Goal: Ask a question

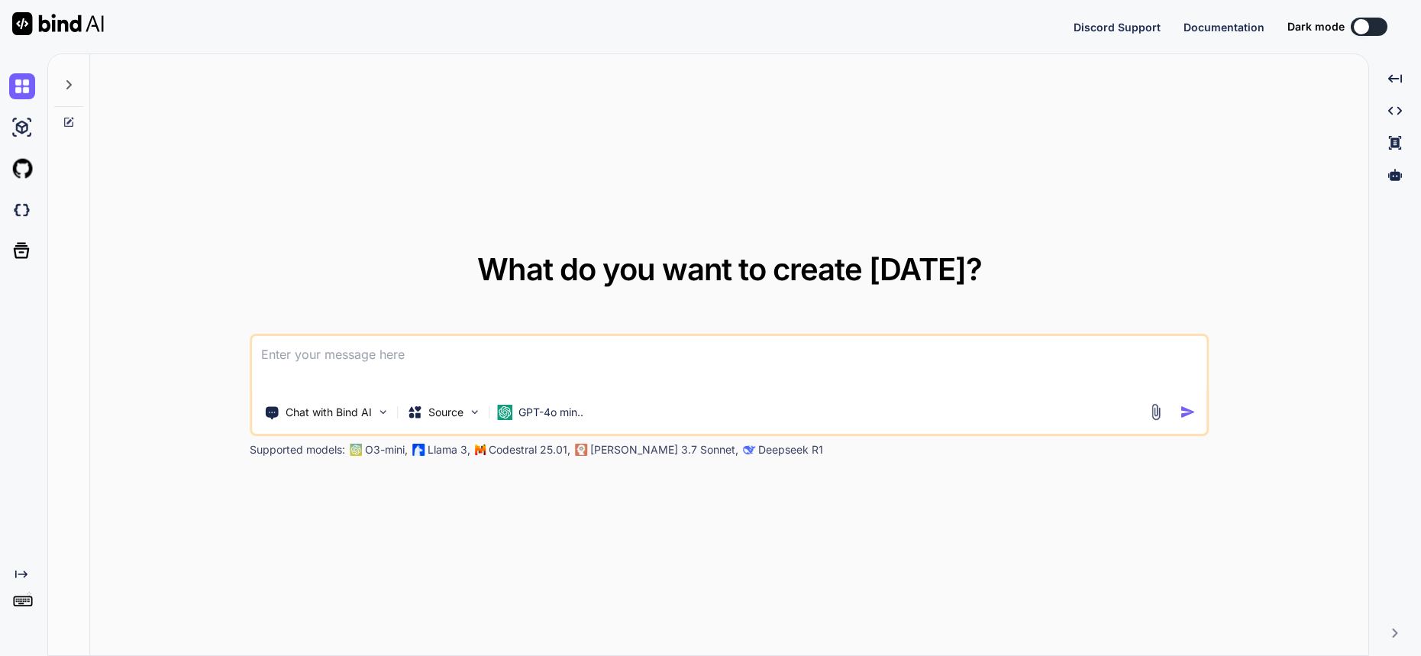
click at [409, 334] on div "Chat with Bind AI Source GPT-4o min.." at bounding box center [729, 385] width 959 height 102
click at [378, 361] on textarea at bounding box center [729, 364] width 955 height 57
paste textarea
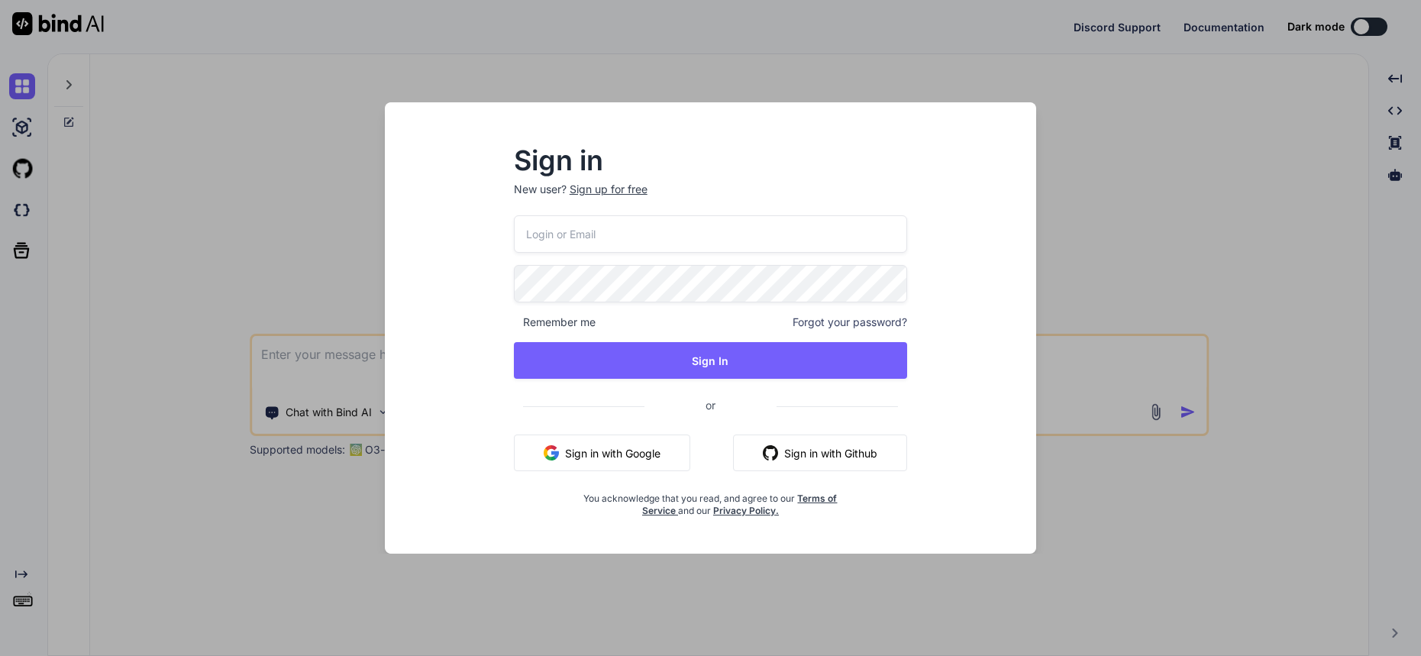
type textarea "x"
click at [576, 242] on input "email" at bounding box center [711, 233] width 394 height 37
type input "c"
type textarea "x"
type input "code"
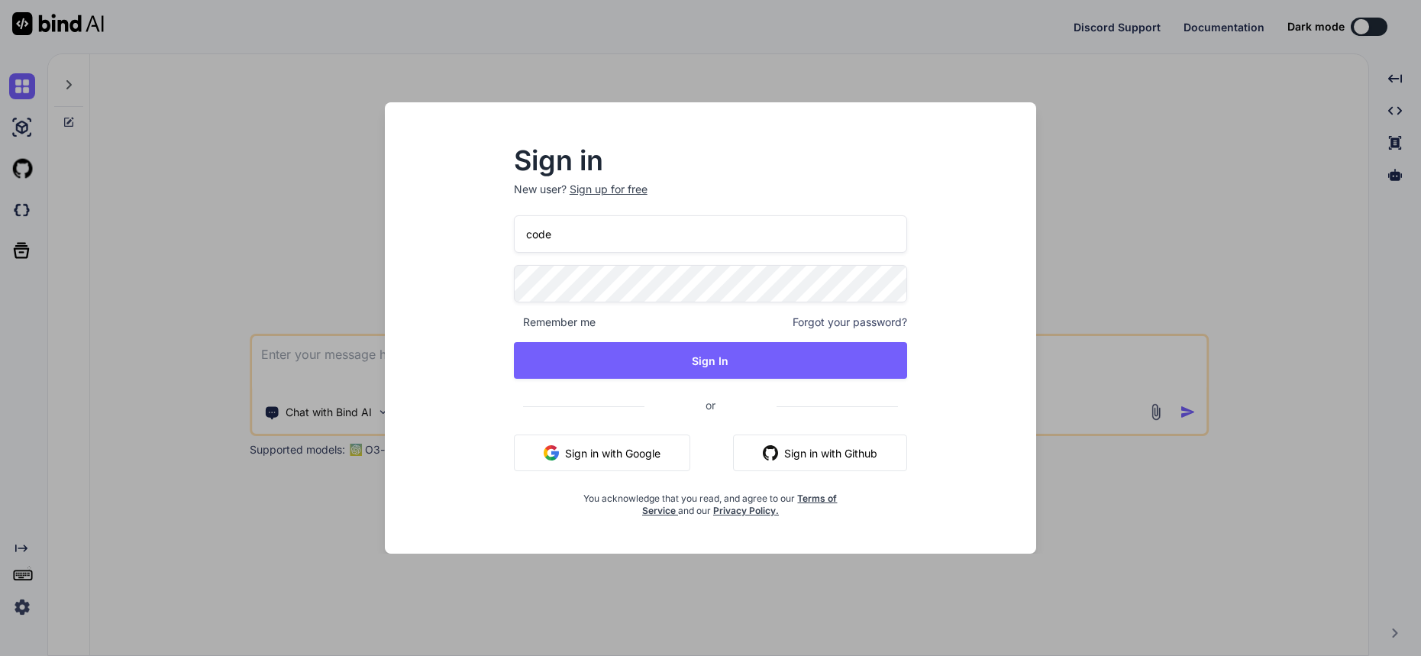
type textarea "x"
type input "codex9910"
type textarea "x"
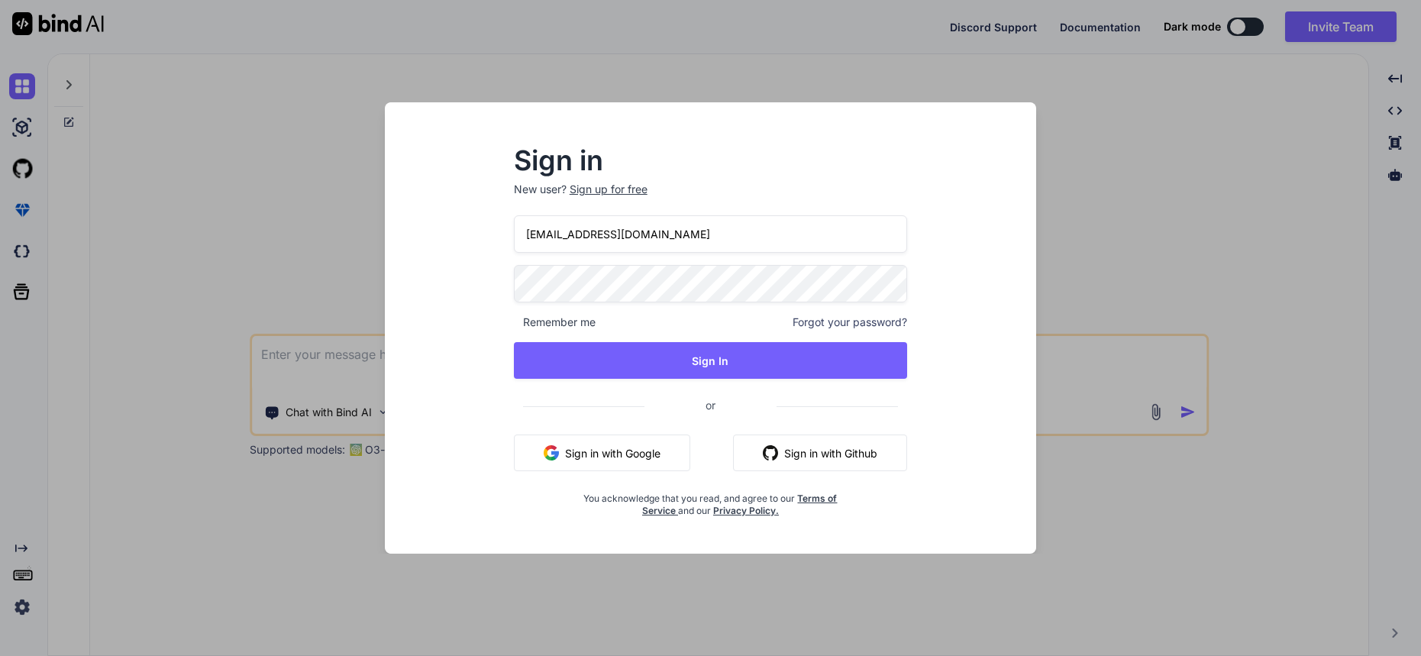
type input "[EMAIL_ADDRESS][DOMAIN_NAME]"
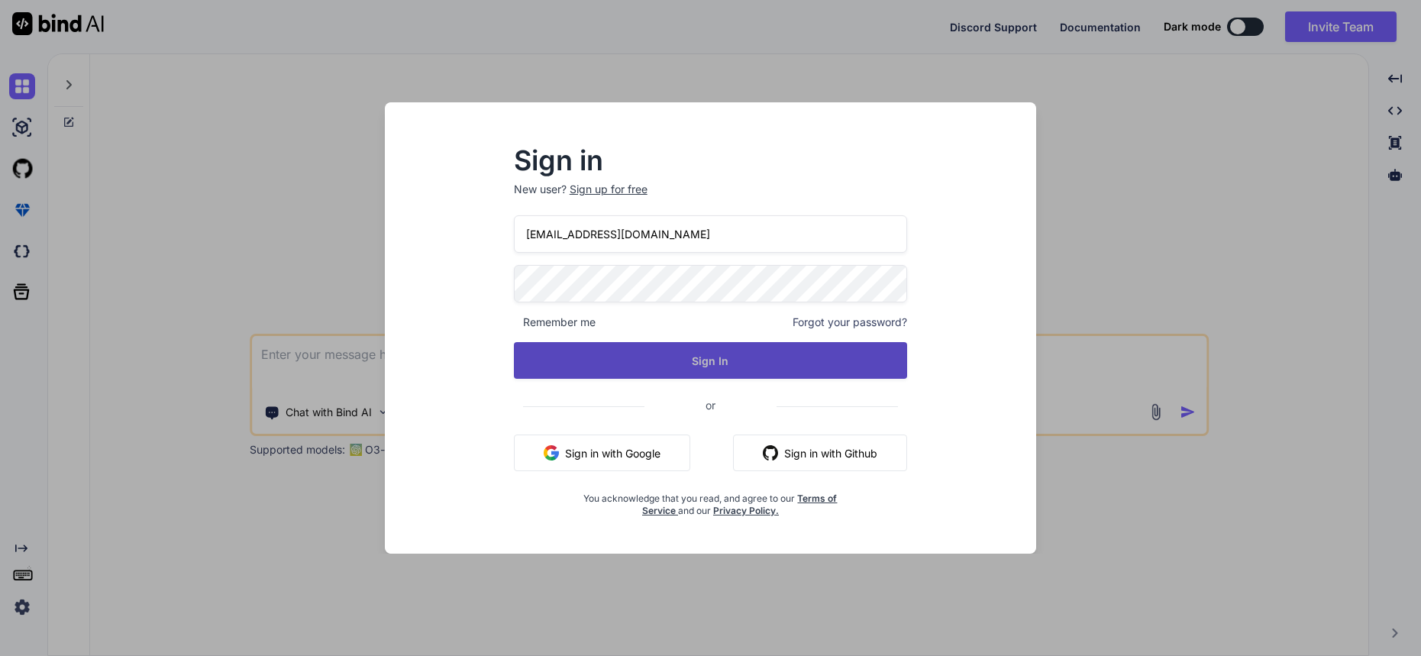
click at [643, 367] on button "Sign In" at bounding box center [711, 360] width 394 height 37
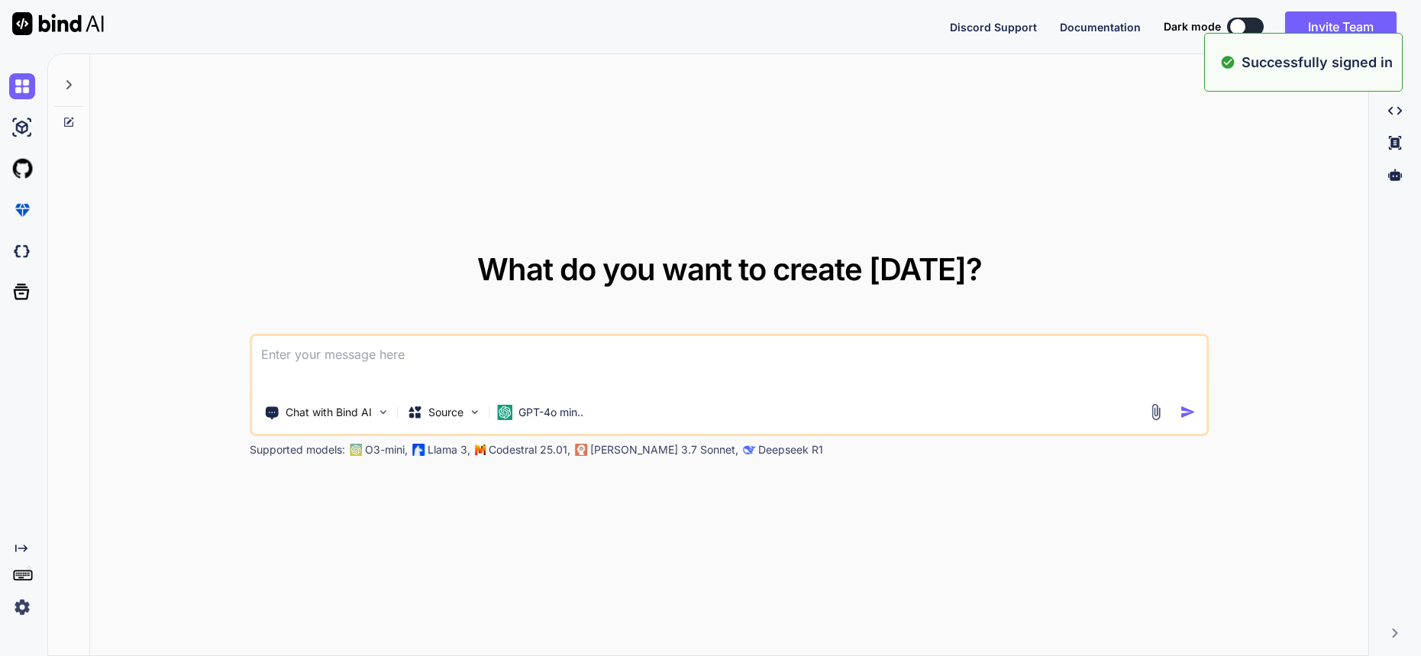
click at [548, 378] on textarea at bounding box center [729, 364] width 955 height 57
paste textarea "<Grid Grid.Row="0" ColumnDefinitions="Auto,Auto" ColumnSpacing="10" Padding="5"…"
type textarea "<Grid Grid.Row="0" ColumnDefinitions="Auto,Auto" ColumnSpacing="10" Padding="5"…"
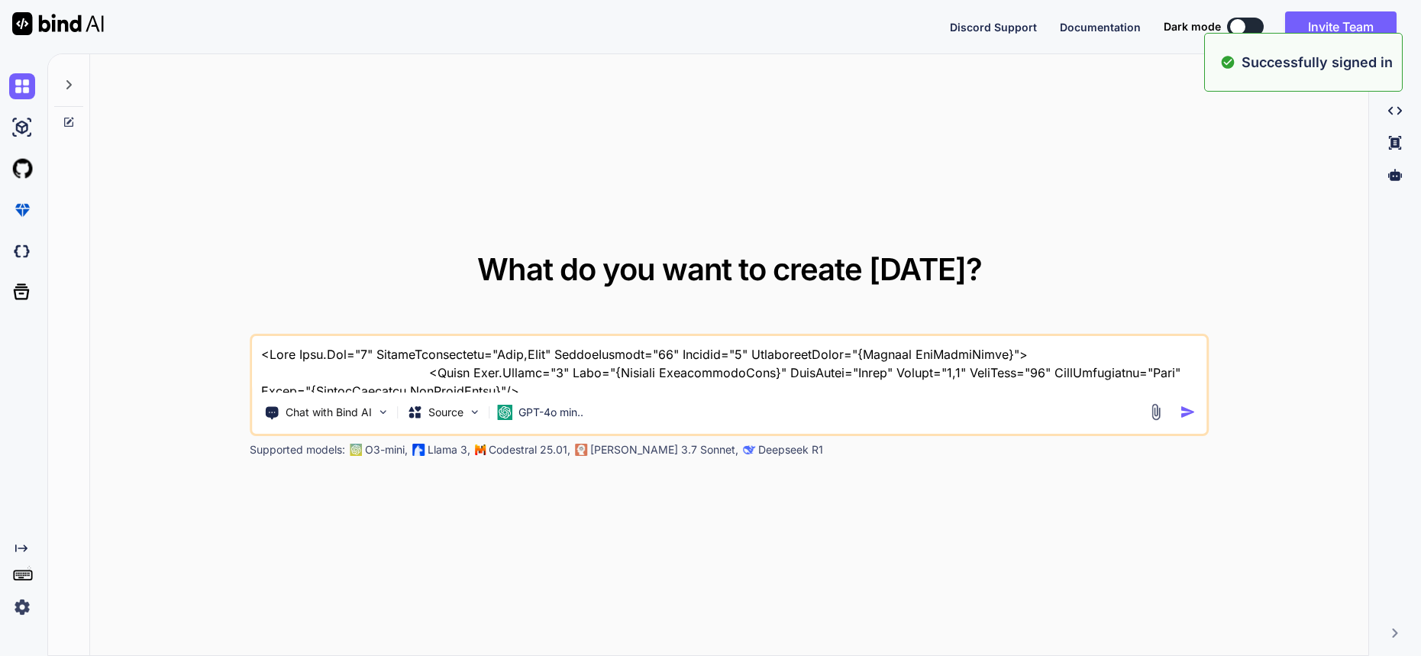
scroll to position [149, 0]
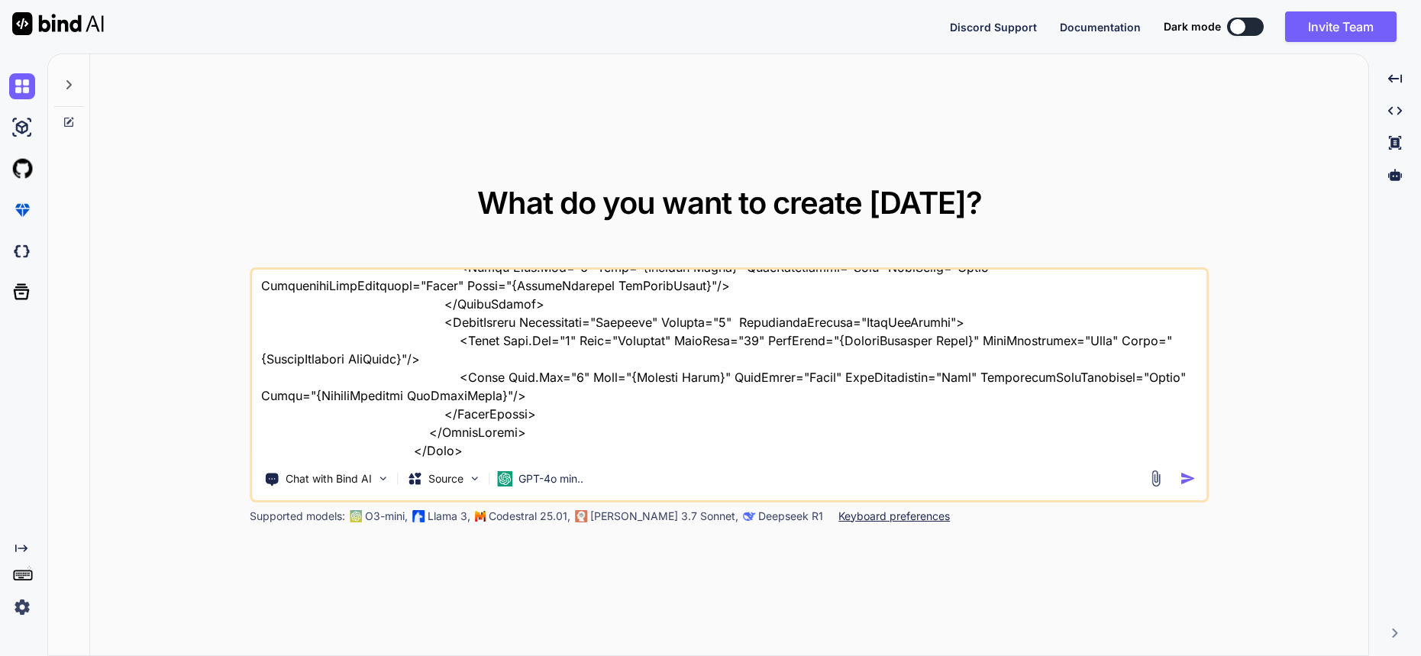
type textarea "x"
type textarea "<Grid Grid.Row="0" ColumnDefinitions="Auto,Auto" ColumnSpacing="10" Padding="5"…"
type textarea "x"
type textarea "<Grid Grid.Row="0" ColumnDefinitions="Auto,Auto" ColumnSpacing="10" Padding="5"…"
type textarea "x"
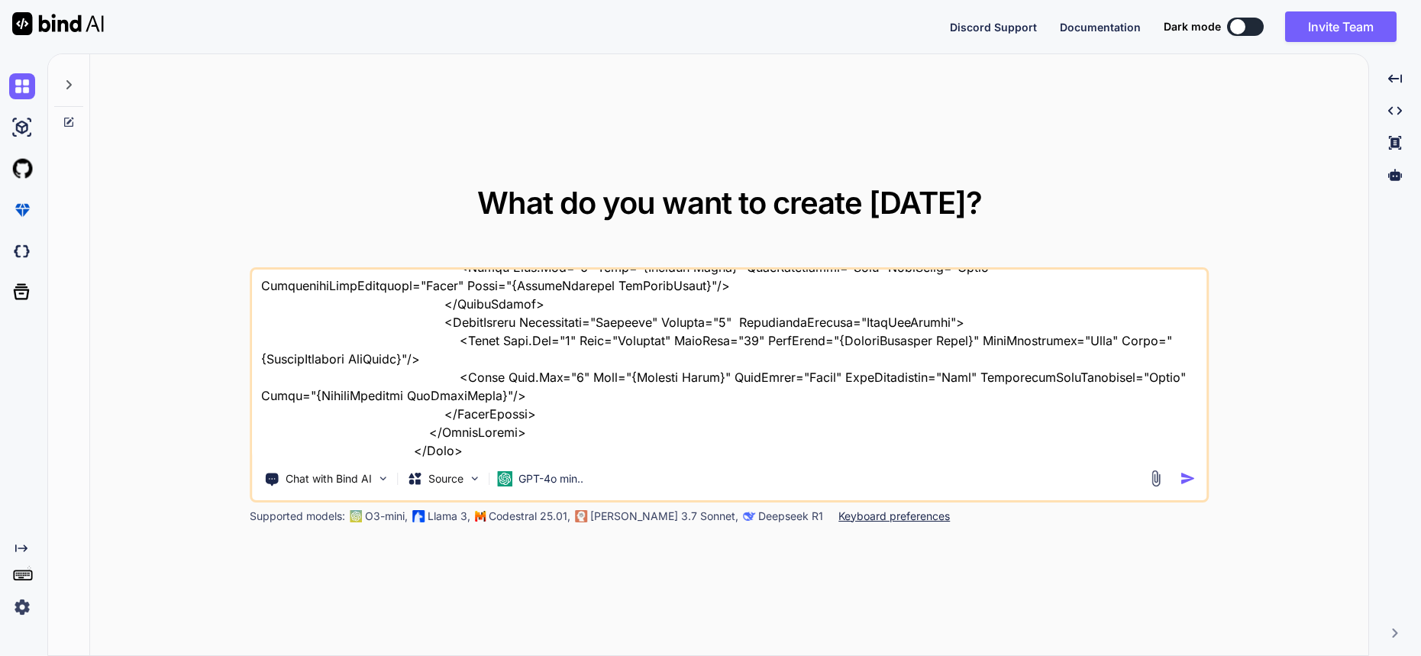
type textarea "<Grid Grid.Row="0" ColumnDefinitions="Auto,Auto" ColumnSpacing="10" Padding="5"…"
type textarea "x"
type textarea "<Grid Grid.Row="0" ColumnDefinitions="Auto,Auto" ColumnSpacing="10" Padding="5"…"
type textarea "x"
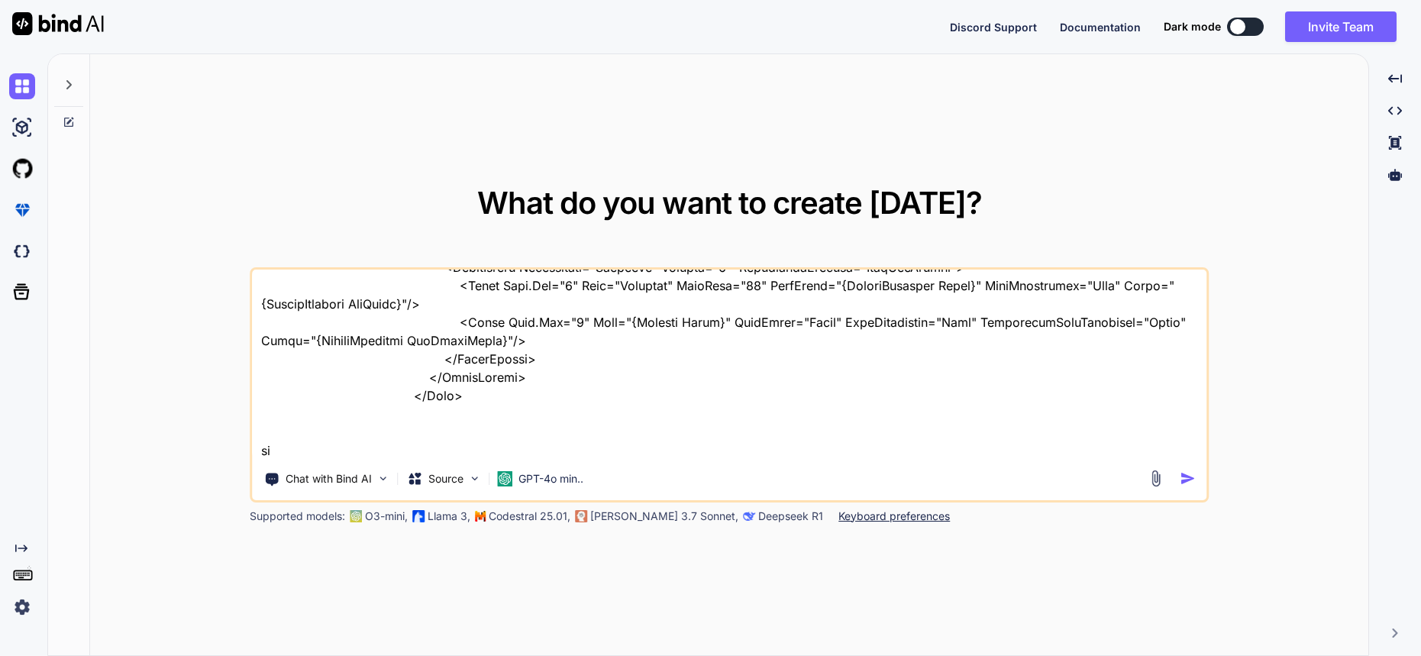
type textarea "<Grid Grid.Row="0" ColumnDefinitions="Auto,Auto" ColumnSpacing="10" Padding="5"…"
type textarea "x"
type textarea "<Grid Grid.Row="0" ColumnDefinitions="Auto,Auto" ColumnSpacing="10" Padding="5"…"
type textarea "x"
type textarea "<Grid Grid.Row="0" ColumnDefinitions="Auto,Auto" ColumnSpacing="10" Padding="5"…"
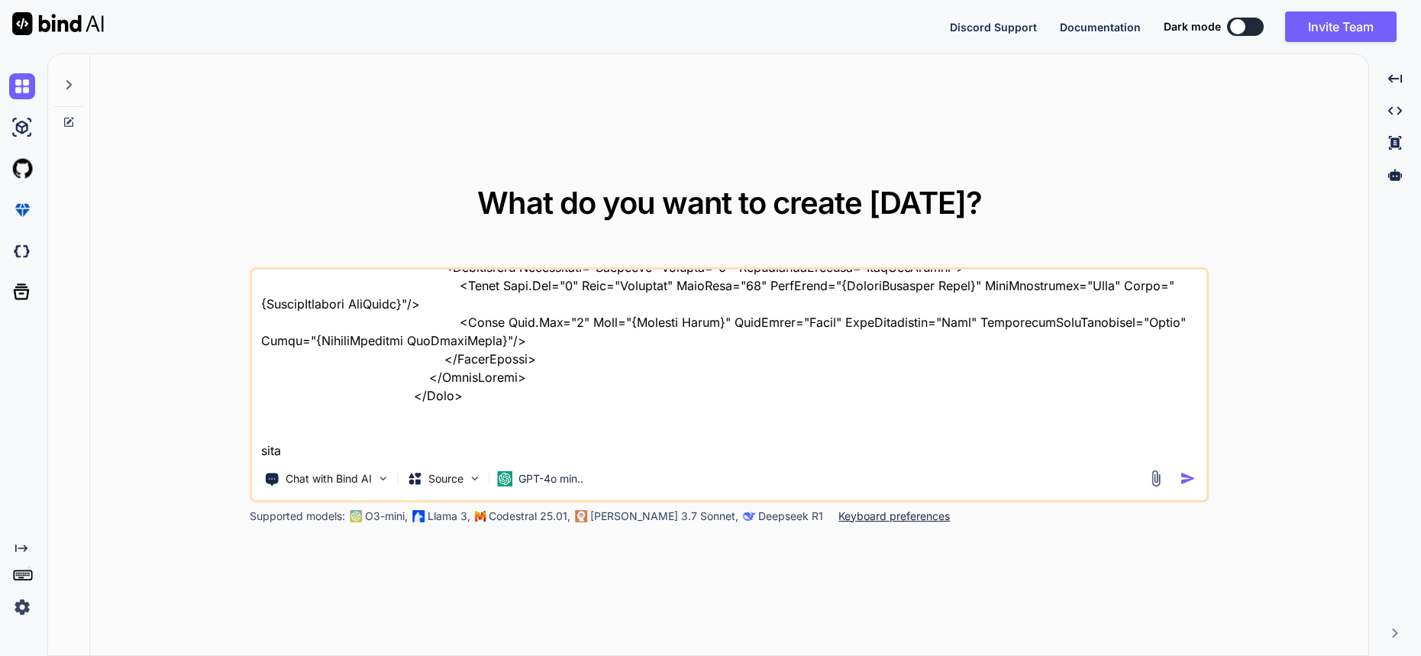
type textarea "x"
type textarea "<Grid Grid.Row="0" ColumnDefinitions="Auto,Auto" ColumnSpacing="10" Padding="5"…"
type textarea "x"
type textarea "<Grid Grid.Row="0" ColumnDefinitions="Auto,Auto" ColumnSpacing="10" Padding="5"…"
type textarea "x"
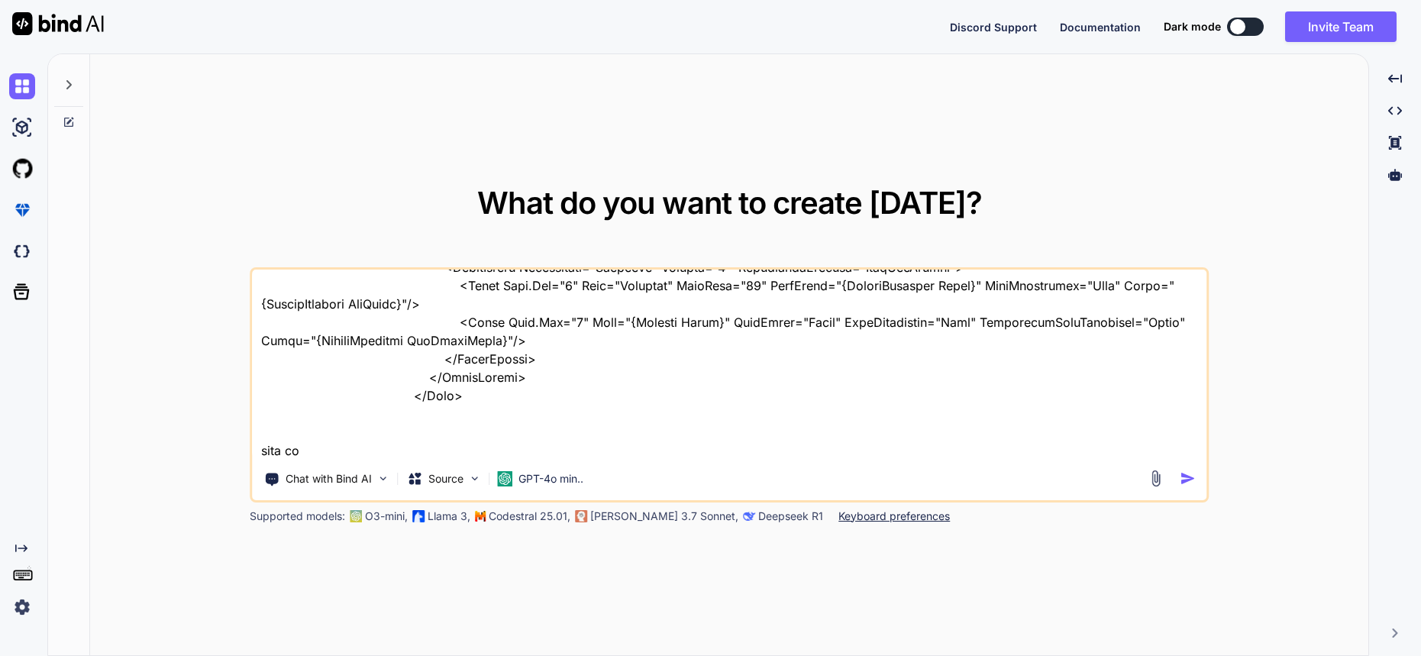
type textarea "<Grid Grid.Row="0" ColumnDefinitions="Auto,Auto" ColumnSpacing="10" Padding="5"…"
type textarea "x"
type textarea "<Grid Grid.Row="0" ColumnDefinitions="Auto,Auto" ColumnSpacing="10" Padding="5"…"
type textarea "x"
type textarea "<Grid Grid.Row="0" ColumnDefinitions="Auto,Auto" ColumnSpacing="10" Padding="5"…"
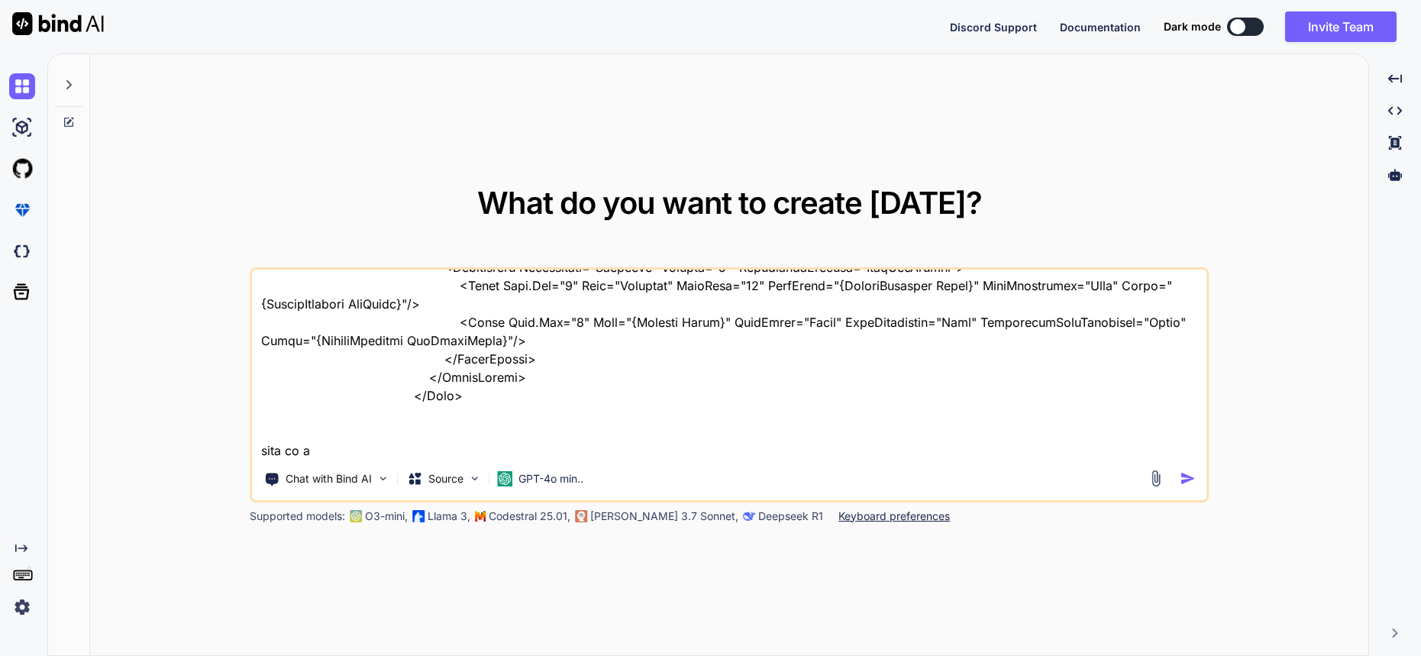
type textarea "x"
type textarea "<Grid Grid.Row="0" ColumnDefinitions="Auto,Auto" ColumnSpacing="10" Padding="5"…"
type textarea "x"
type textarea "<Grid Grid.Row="0" ColumnDefinitions="Auto,Auto" ColumnSpacing="10" Padding="5"…"
type textarea "x"
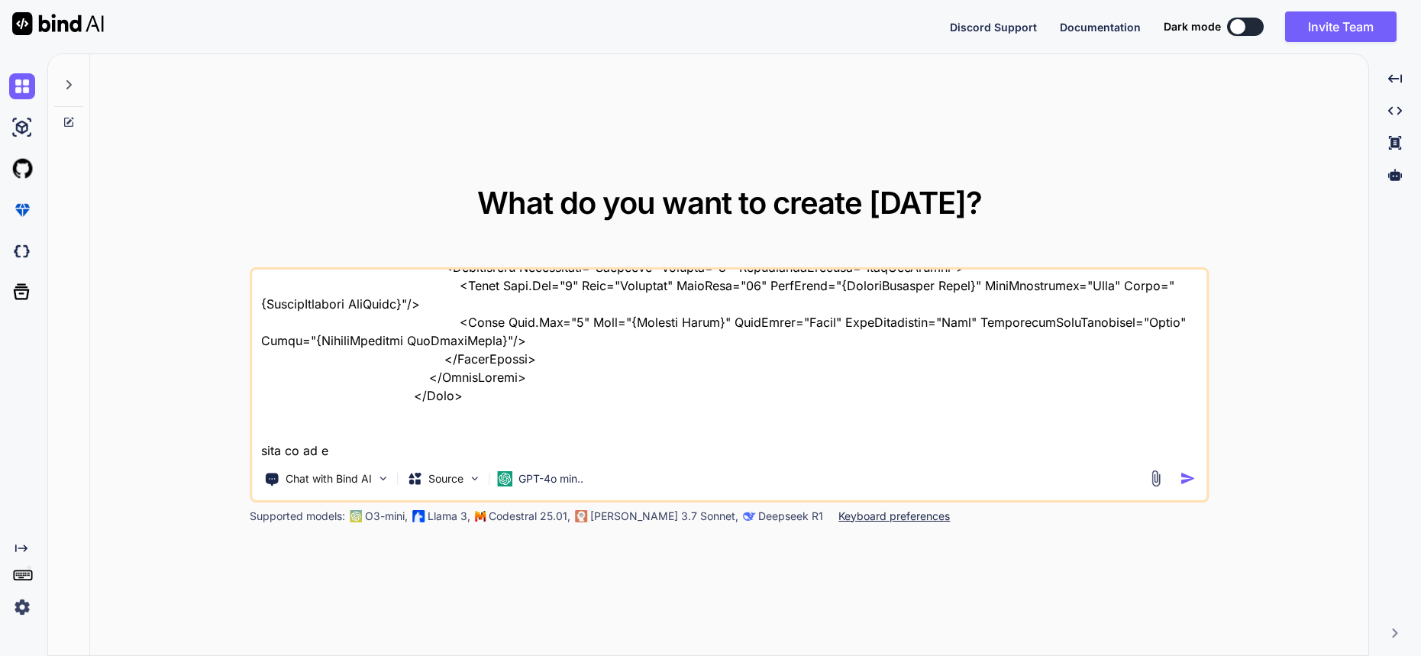
type textarea "<Grid Grid.Row="0" ColumnDefinitions="Auto,Auto" ColumnSpacing="10" Padding="5"…"
type textarea "x"
type textarea "<Grid Grid.Row="0" ColumnDefinitions="Auto,Auto" ColumnSpacing="10" Padding="5"…"
type textarea "x"
type textarea "<Grid Grid.Row="0" ColumnDefinitions="Auto,Auto" ColumnSpacing="10" Padding="5"…"
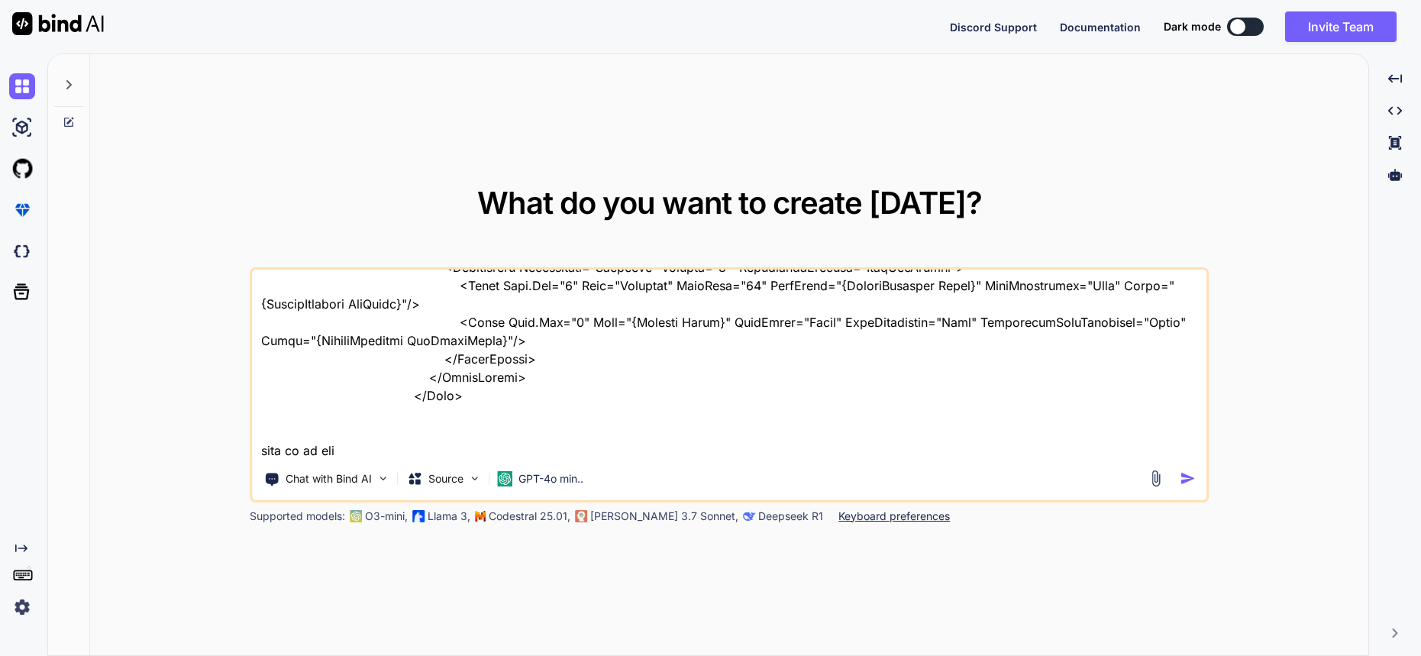
type textarea "x"
type textarea "<Grid Grid.Row="0" ColumnDefinitions="Auto,Auto" ColumnSpacing="10" Padding="5"…"
type textarea "x"
type textarea "<Grid Grid.Row="0" ColumnDefinitions="Auto,Auto" ColumnSpacing="10" Padding="5"…"
type textarea "x"
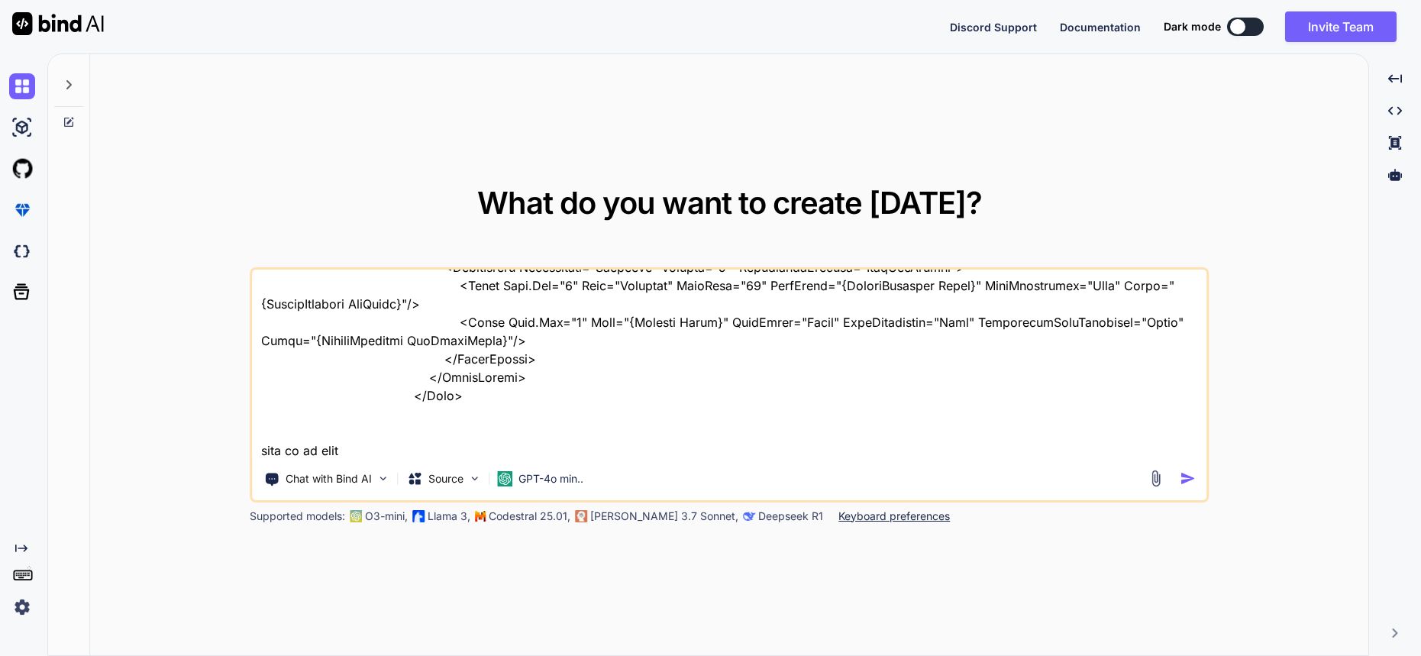
type textarea "<Grid Grid.Row="0" ColumnDefinitions="Auto,Auto" ColumnSpacing="10" Padding="5"…"
type textarea "x"
type textarea "<Grid Grid.Row="0" ColumnDefinitions="Auto,Auto" ColumnSpacing="10" Padding="5"…"
type textarea "x"
type textarea "<Grid Grid.Row="0" ColumnDefinitions="Auto,Auto" ColumnSpacing="10" Padding="5"…"
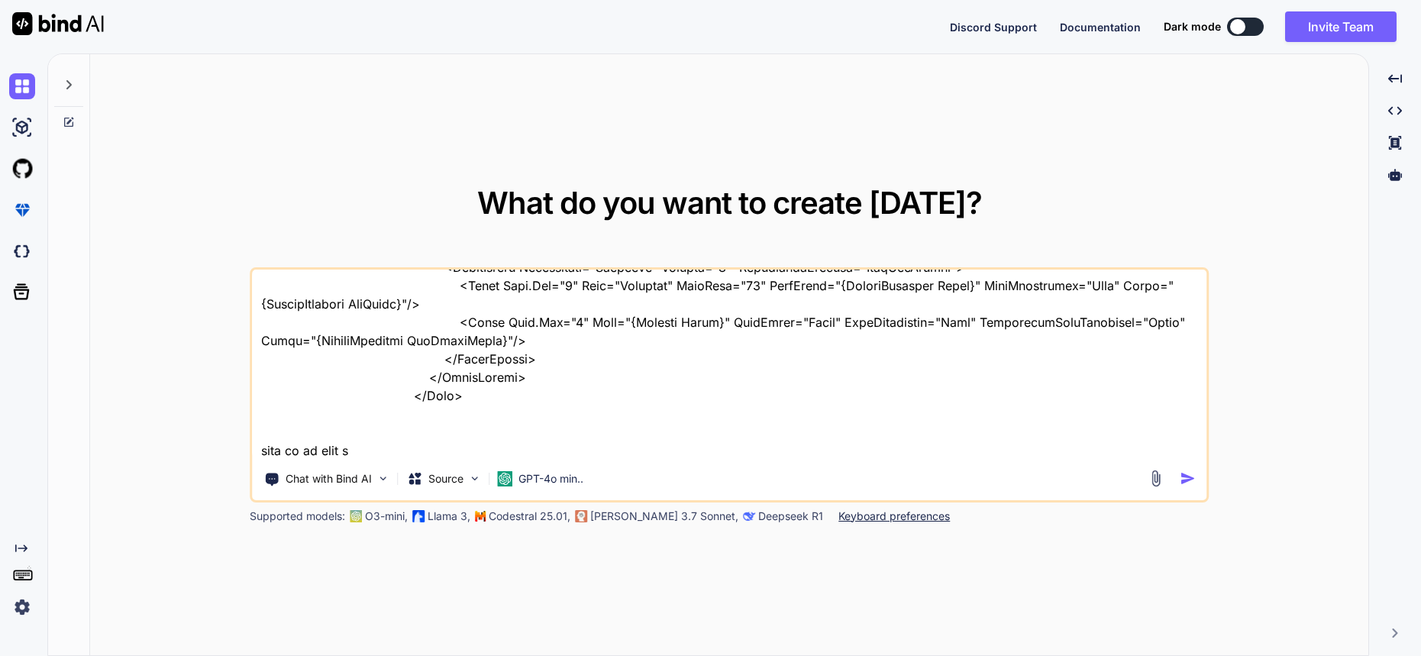
type textarea "x"
type textarea "<Grid Grid.Row="0" ColumnDefinitions="Auto,Auto" ColumnSpacing="10" Padding="5"…"
type textarea "x"
type textarea "<Grid Grid.Row="0" ColumnDefinitions="Auto,Auto" ColumnSpacing="10" Padding="5"…"
type textarea "x"
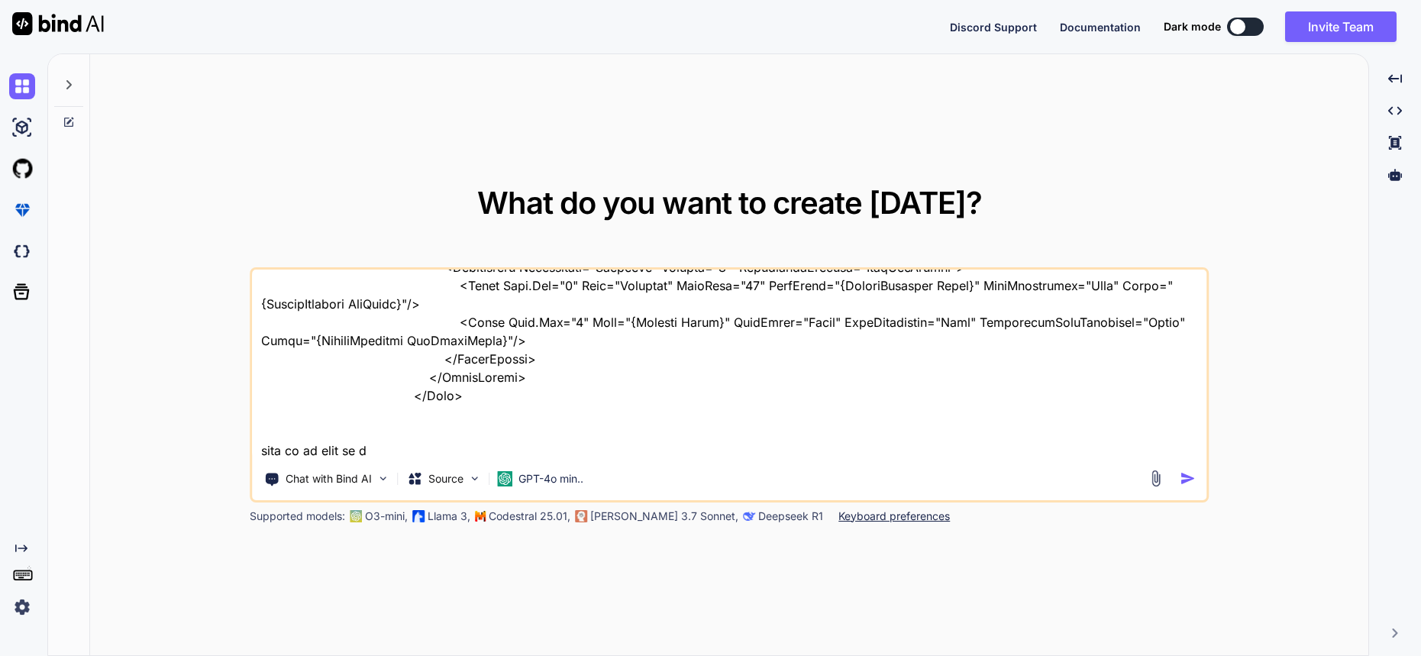
type textarea "<Grid Grid.Row="0" ColumnDefinitions="Auto,Auto" ColumnSpacing="10" Padding="5"…"
type textarea "x"
type textarea "<Grid Grid.Row="0" ColumnDefinitions="Auto,Auto" ColumnSpacing="10" Padding="5"…"
type textarea "x"
type textarea "<Grid Grid.Row="0" ColumnDefinitions="Auto,Auto" ColumnSpacing="10" Padding="5"…"
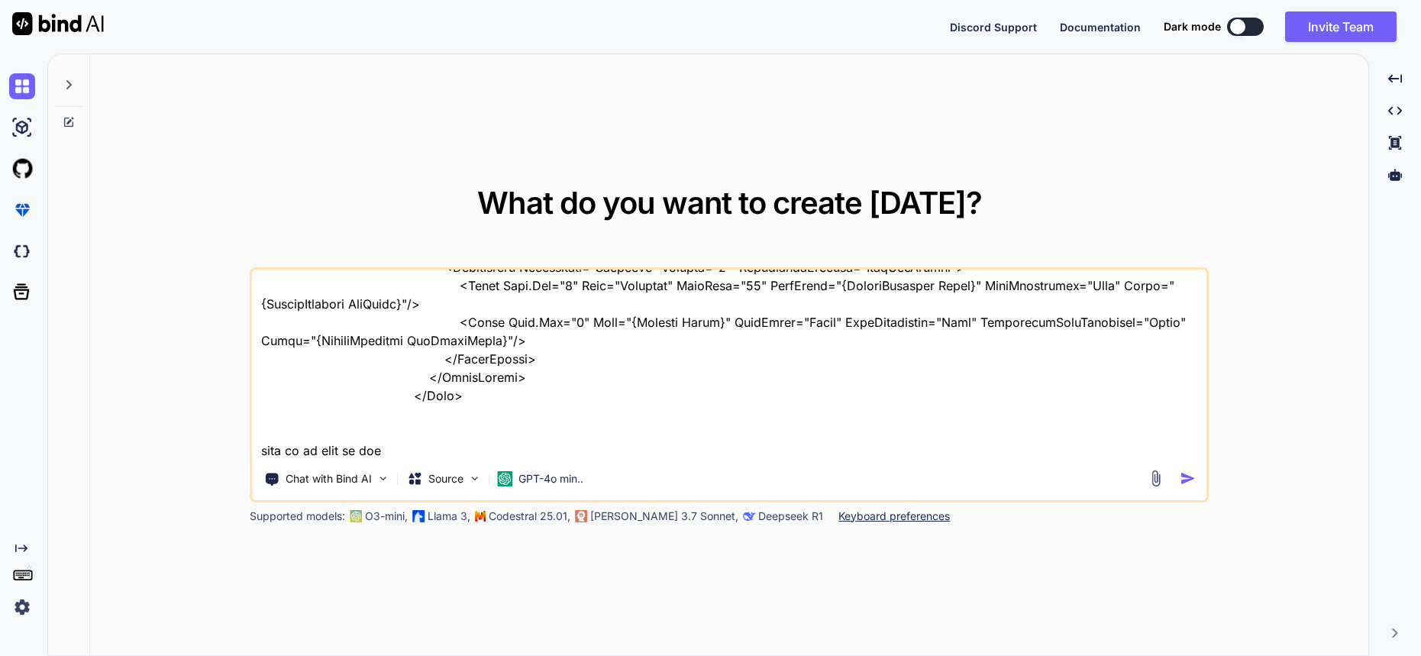
type textarea "x"
type textarea "<Grid Grid.Row="0" ColumnDefinitions="Auto,Auto" ColumnSpacing="10" Padding="5"…"
type textarea "x"
type textarea "<Grid Grid.Row="0" ColumnDefinitions="Auto,Auto" ColumnSpacing="10" Padding="5"…"
type textarea "x"
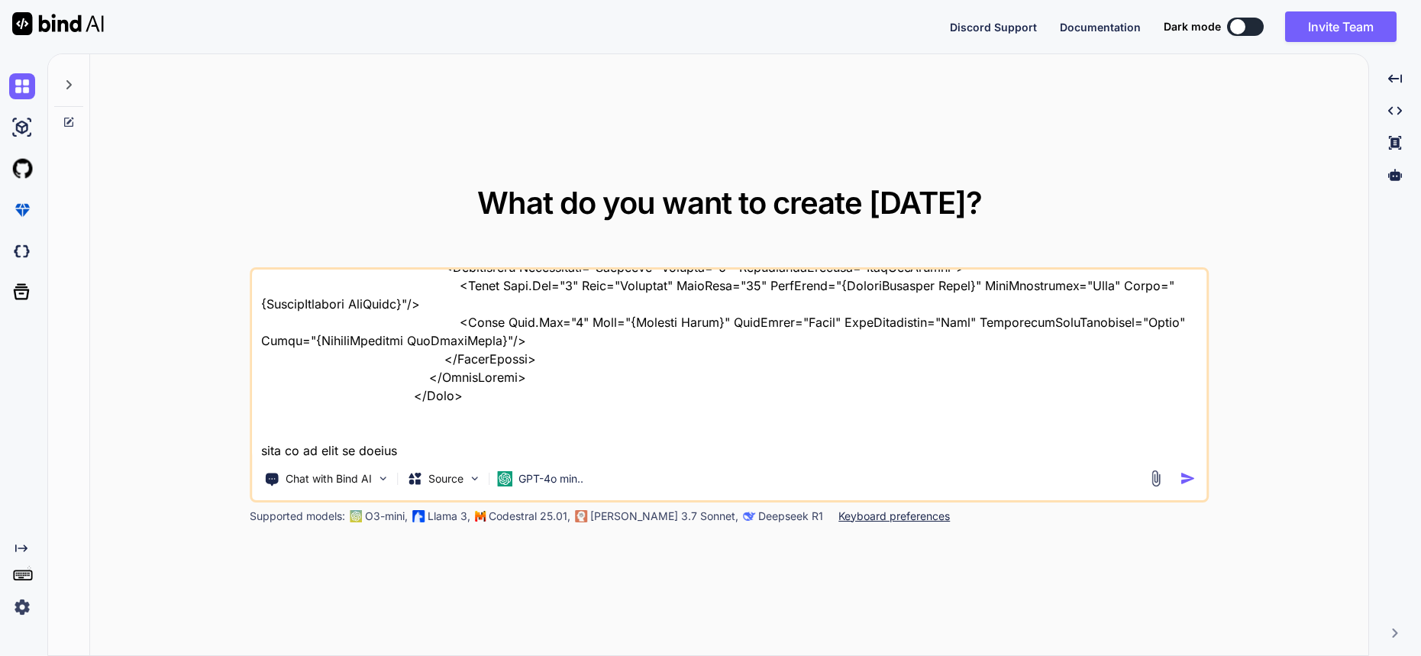
type textarea "<Grid Grid.Row="0" ColumnDefinitions="Auto,Auto" ColumnSpacing="10" Padding="5"…"
type textarea "x"
type textarea "<Grid Grid.Row="0" ColumnDefinitions="Auto,Auto" ColumnSpacing="10" Padding="5"…"
type textarea "x"
type textarea "<Grid Grid.Row="0" ColumnDefinitions="Auto,Auto" ColumnSpacing="10" Padding="5"…"
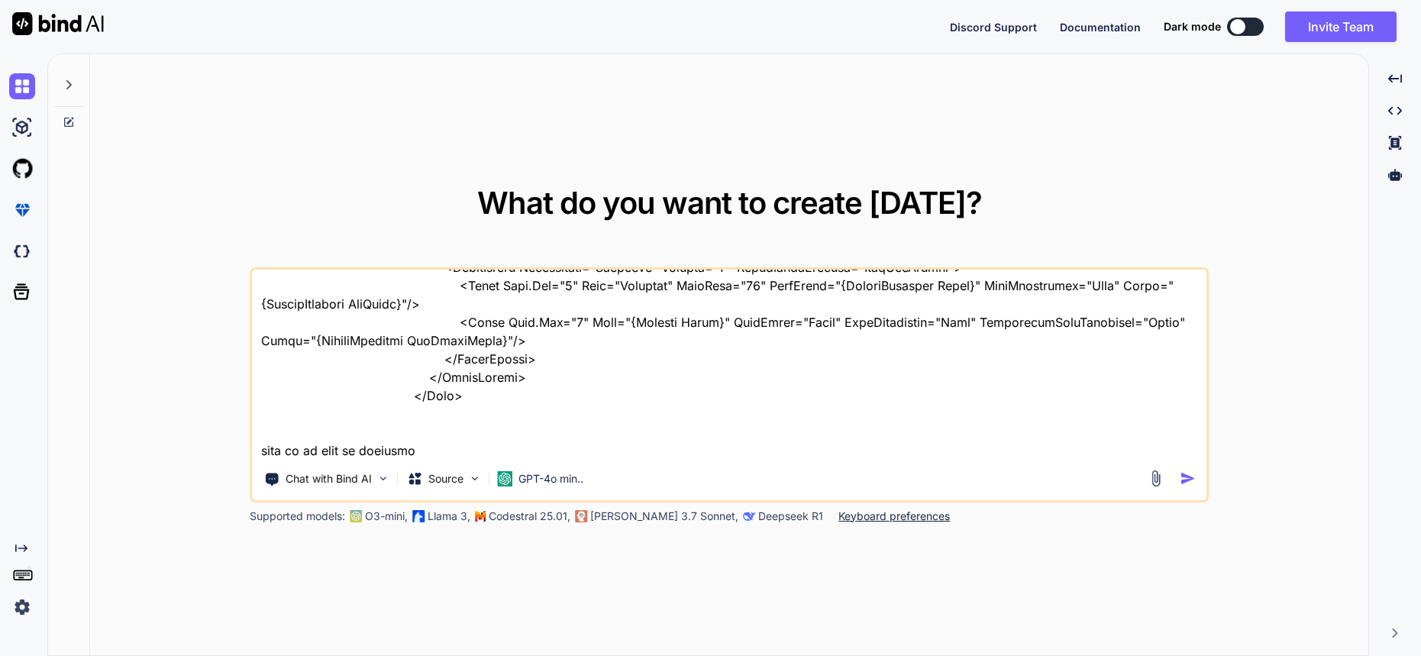
type textarea "x"
type textarea "<Grid Grid.Row="0" ColumnDefinitions="Auto,Auto" ColumnSpacing="10" Padding="5"…"
type textarea "x"
type textarea "<Grid Grid.Row="0" ColumnDefinitions="Auto,Auto" ColumnSpacing="10" Padding="5"…"
type textarea "x"
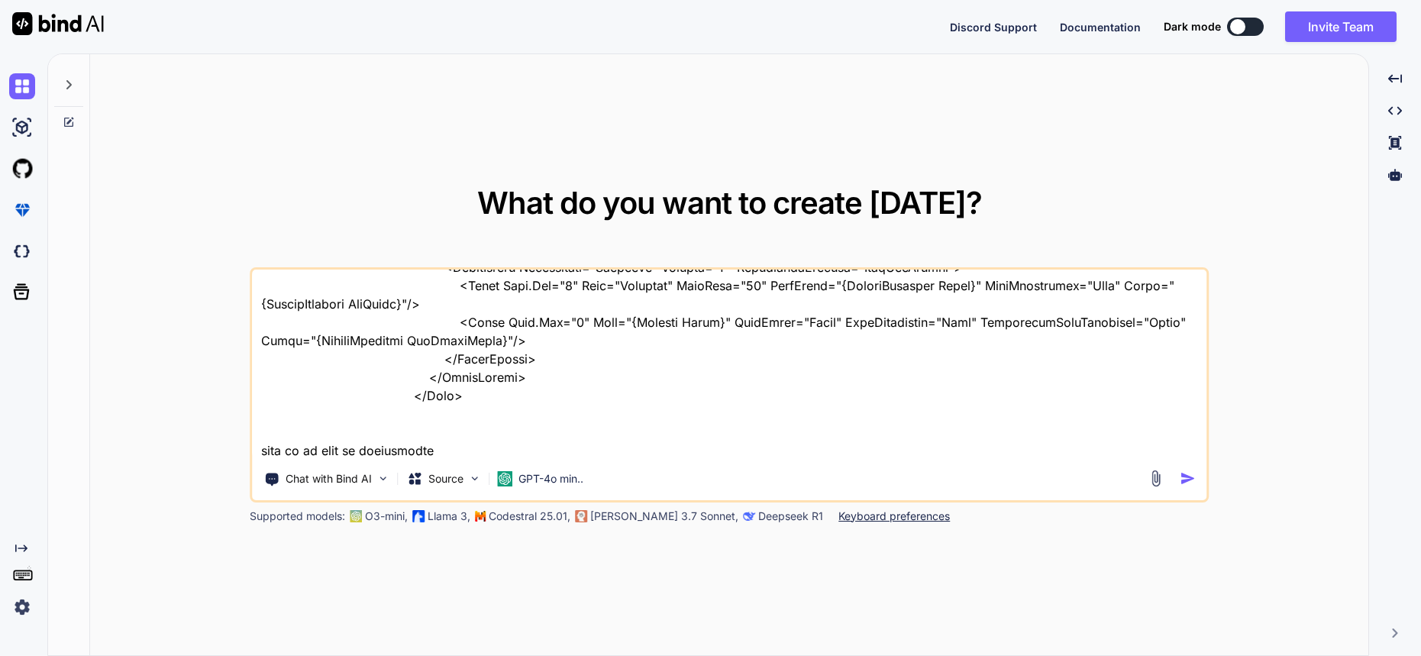
type textarea "<Grid Grid.Row="0" ColumnDefinitions="Auto,Auto" ColumnSpacing="10" Padding="5"…"
type textarea "x"
type textarea "<Grid Grid.Row="0" ColumnDefinitions="Auto,Auto" ColumnSpacing="10" Padding="5"…"
type textarea "x"
type textarea "<Grid Grid.Row="0" ColumnDefinitions="Auto,Auto" ColumnSpacing="10" Padding="5"…"
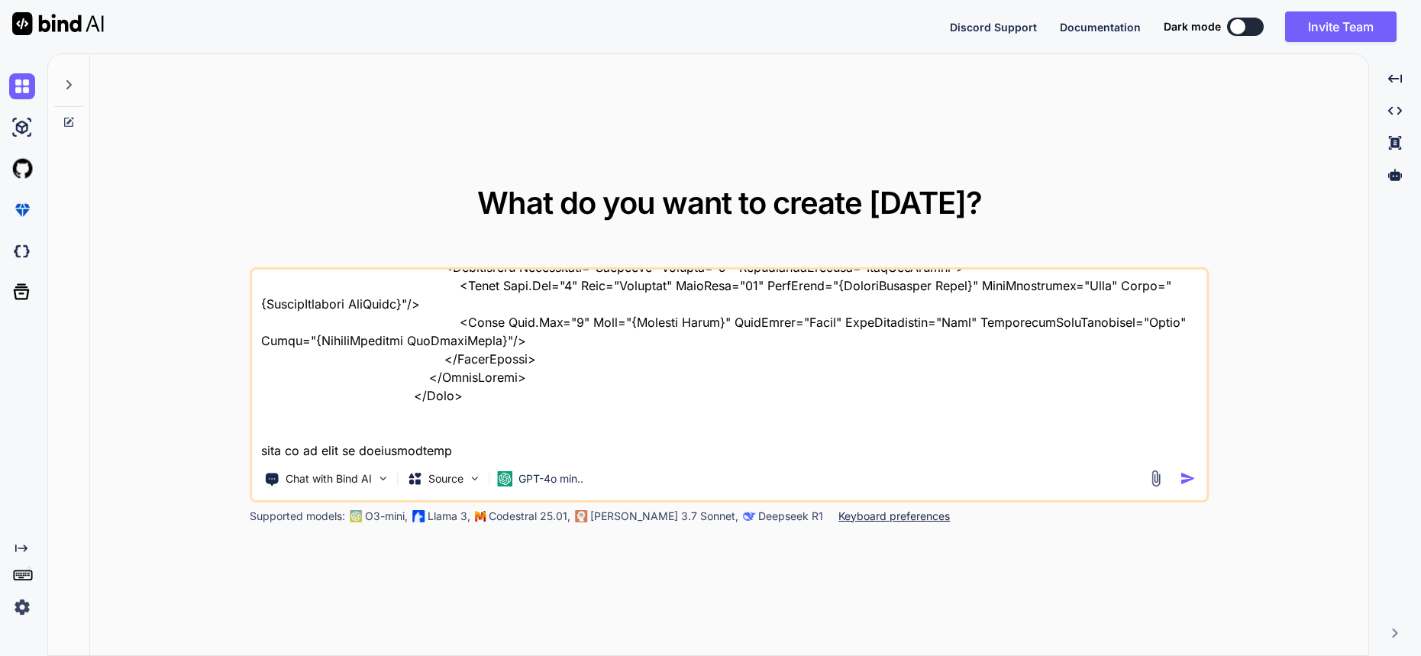
type textarea "x"
type textarea "<Grid Grid.Row="0" ColumnDefinitions="Auto,Auto" ColumnSpacing="10" Padding="5"…"
type textarea "x"
type textarea "<Grid Grid.Row="0" ColumnDefinitions="Auto,Auto" ColumnSpacing="10" Padding="5"…"
type textarea "x"
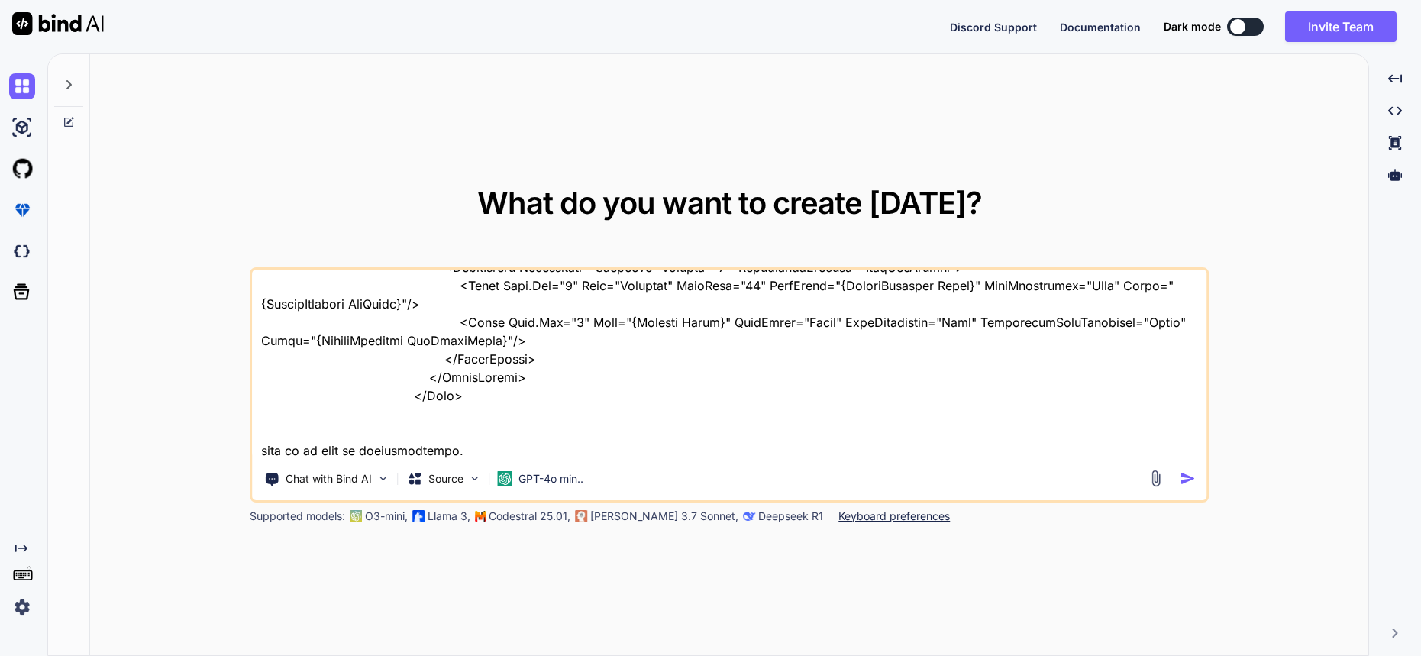
type textarea "<Grid Grid.Row="0" ColumnDefinitions="Auto,Auto" ColumnSpacing="10" Padding="5"…"
type textarea "x"
type textarea "<Grid Grid.Row="0" ColumnDefinitions="Auto,Auto" ColumnSpacing="10" Padding="5"…"
type textarea "x"
type textarea "<Grid Grid.Row="0" ColumnDefinitions="Auto,Auto" ColumnSpacing="10" Padding="5"…"
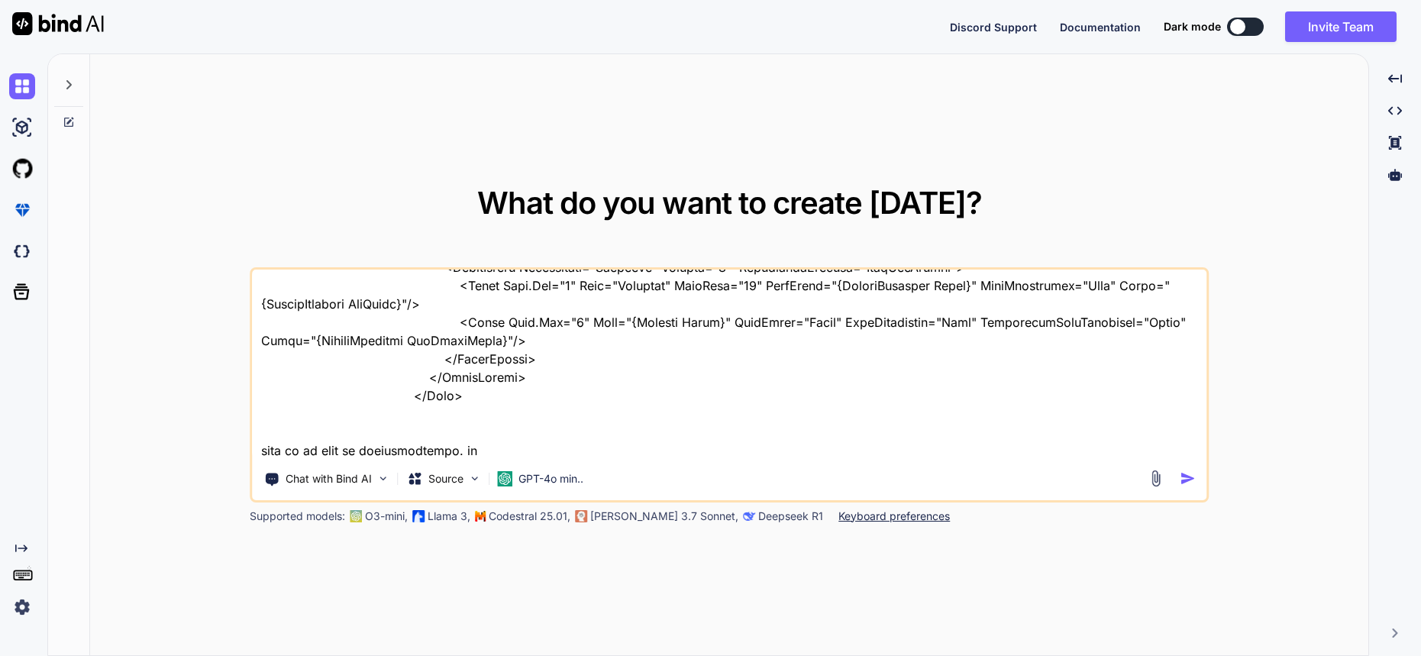
type textarea "x"
type textarea "<Grid Grid.Row="0" ColumnDefinitions="Auto,Auto" ColumnSpacing="10" Padding="5"…"
type textarea "x"
type textarea "<Grid Grid.Row="0" ColumnDefinitions="Auto,Auto" ColumnSpacing="10" Padding="5"…"
type textarea "x"
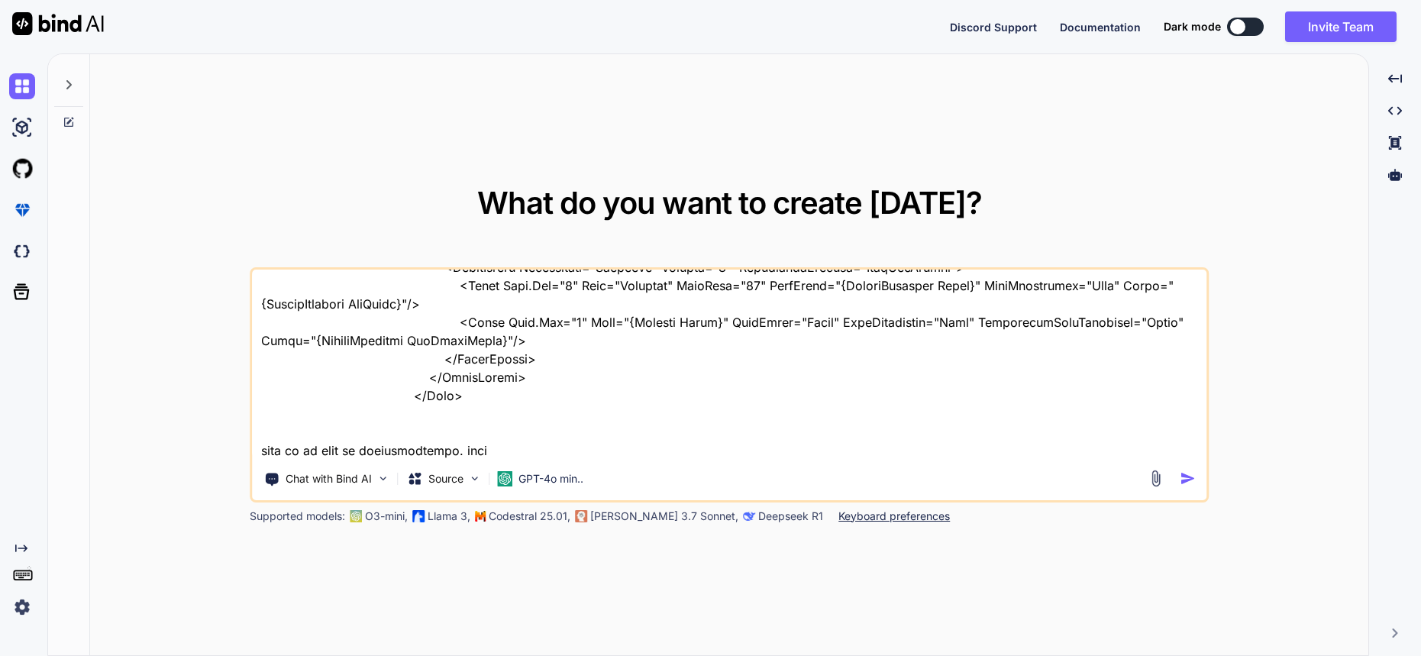
type textarea "<Grid Grid.Row="0" ColumnDefinitions="Auto,Auto" ColumnSpacing="10" Padding="5"…"
type textarea "x"
type textarea "<Grid Grid.Row="0" ColumnDefinitions="Auto,Auto" ColumnSpacing="10" Padding="5"…"
type textarea "x"
type textarea "<Grid Grid.Row="0" ColumnDefinitions="Auto,Auto" ColumnSpacing="10" Padding="5"…"
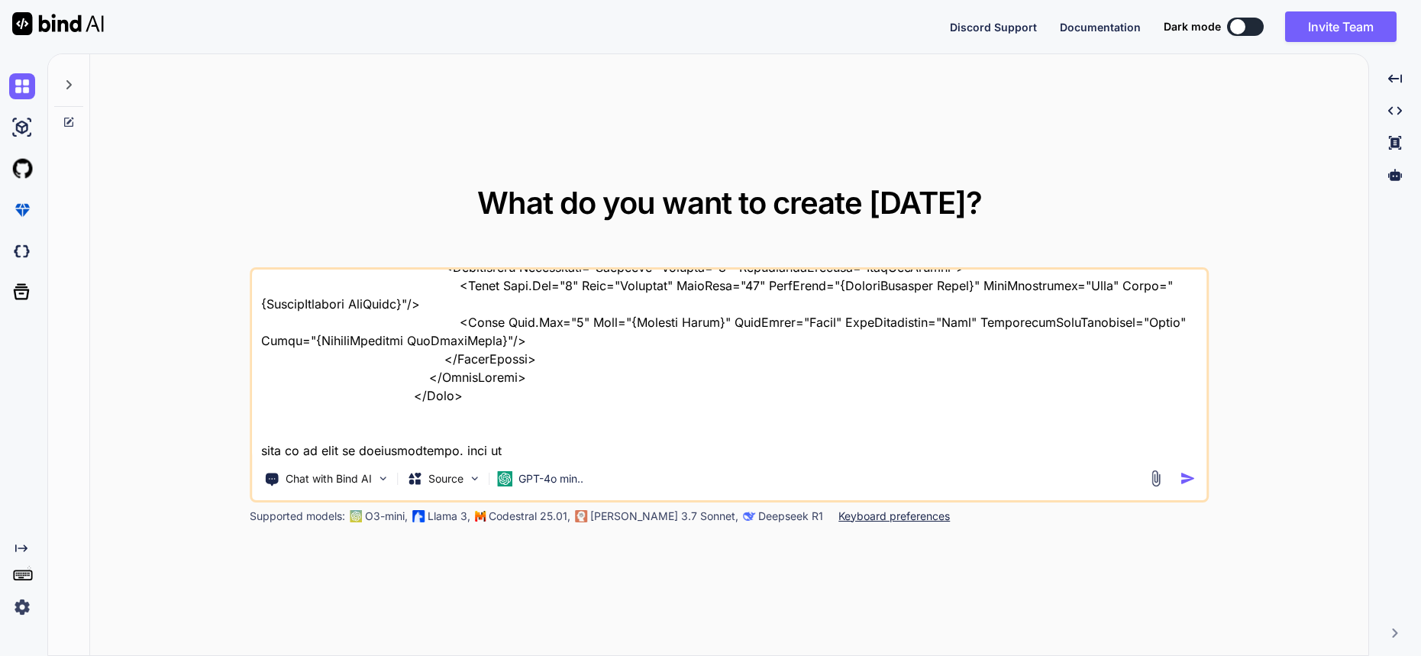
type textarea "x"
type textarea "<Grid Grid.Row="0" ColumnDefinitions="Auto,Auto" ColumnSpacing="10" Padding="5"…"
type textarea "x"
type textarea "<Grid Grid.Row="0" ColumnDefinitions="Auto,Auto" ColumnSpacing="10" Padding="5"…"
type textarea "x"
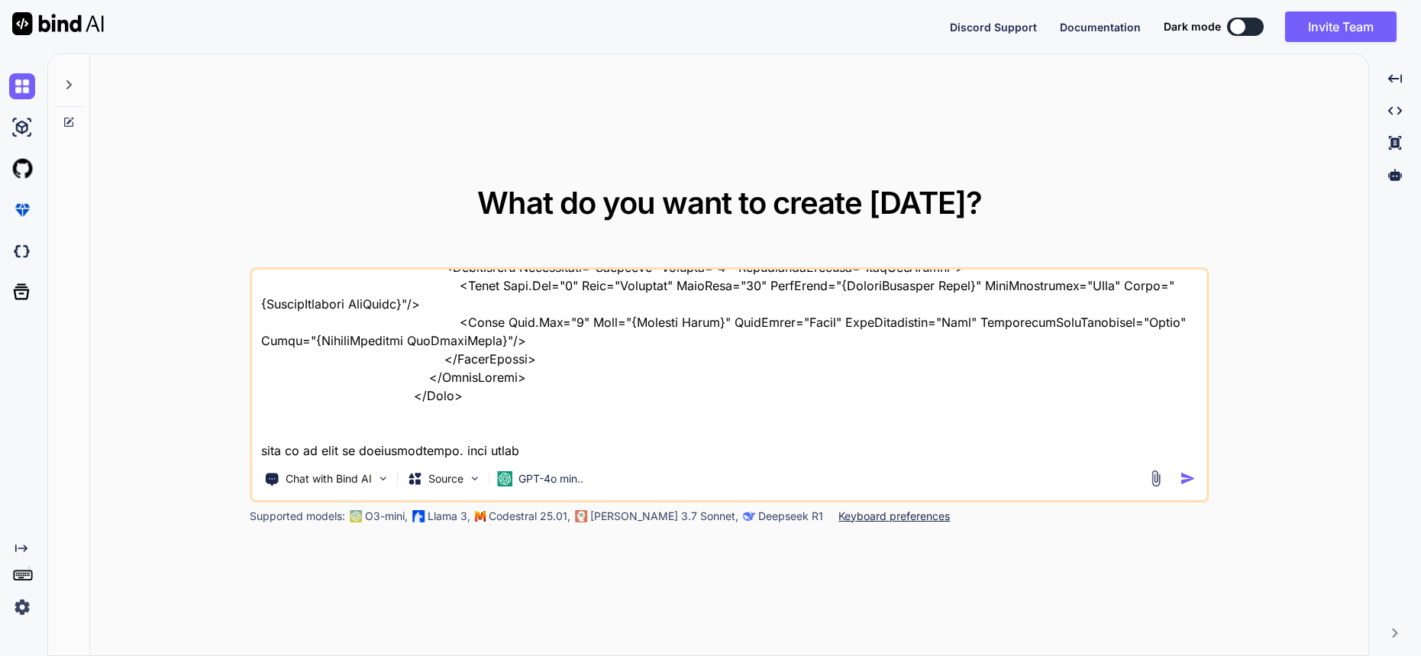
type textarea "<Grid Grid.Row="0" ColumnDefinitions="Auto,Auto" ColumnSpacing="10" Padding="5"…"
type textarea "x"
type textarea "<Grid Grid.Row="0" ColumnDefinitions="Auto,Auto" ColumnSpacing="10" Padding="5"…"
type textarea "x"
type textarea "<Grid Grid.Row="0" ColumnDefinitions="Auto,Auto" ColumnSpacing="10" Padding="5"…"
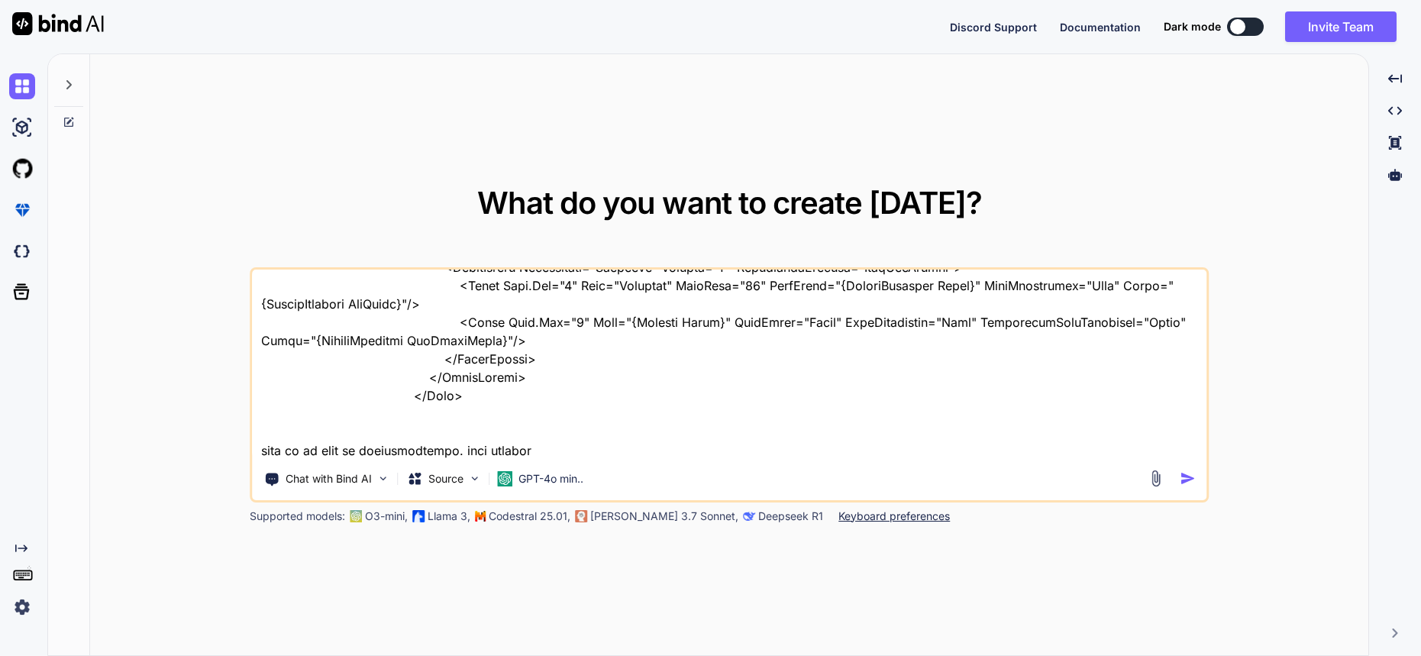
type textarea "x"
type textarea "<Grid Grid.Row="0" ColumnDefinitions="Auto,Auto" ColumnSpacing="10" Padding="5"…"
type textarea "x"
type textarea "<Grid Grid.Row="0" ColumnDefinitions="Auto,Auto" ColumnSpacing="10" Padding="5"…"
type textarea "x"
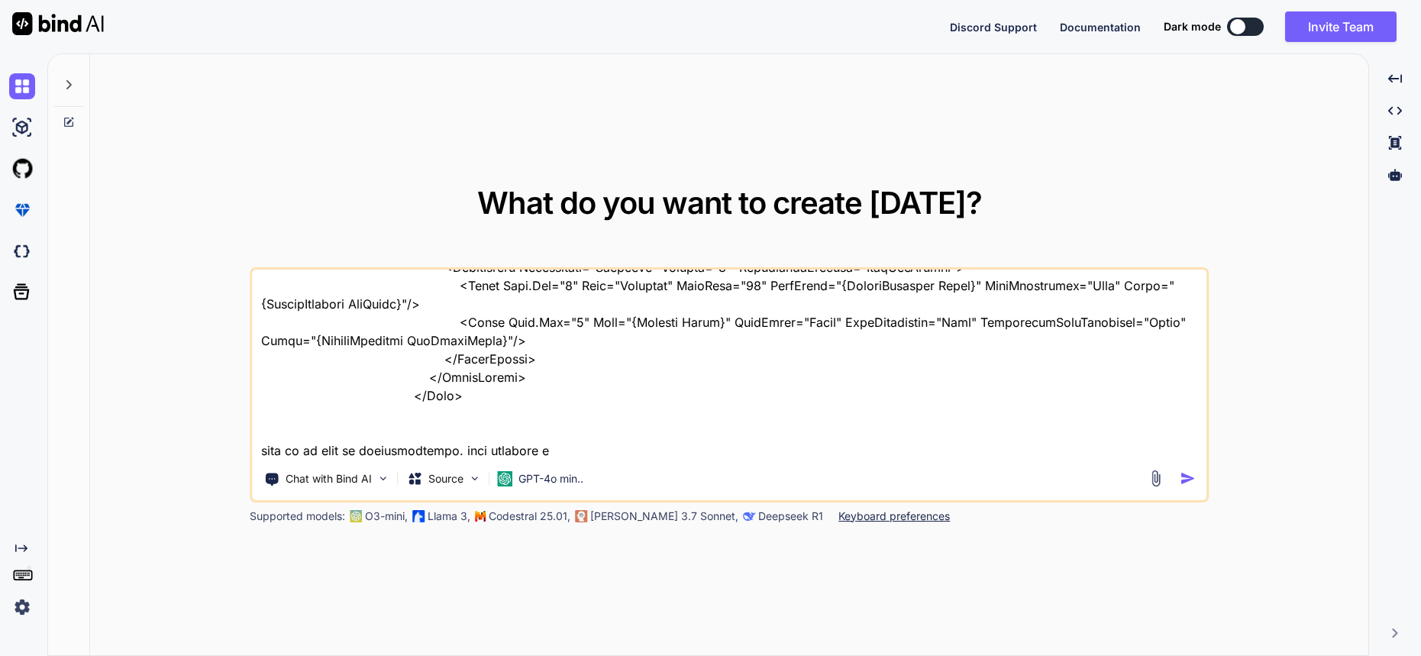
type textarea "<Grid Grid.Row="0" ColumnDefinitions="Auto,Auto" ColumnSpacing="10" Padding="5"…"
type textarea "x"
type textarea "<Grid Grid.Row="0" ColumnDefinitions="Auto,Auto" ColumnSpacing="10" Padding="5"…"
type textarea "x"
type textarea "<Grid Grid.Row="0" ColumnDefinitions="Auto,Auto" ColumnSpacing="10" Padding="5"…"
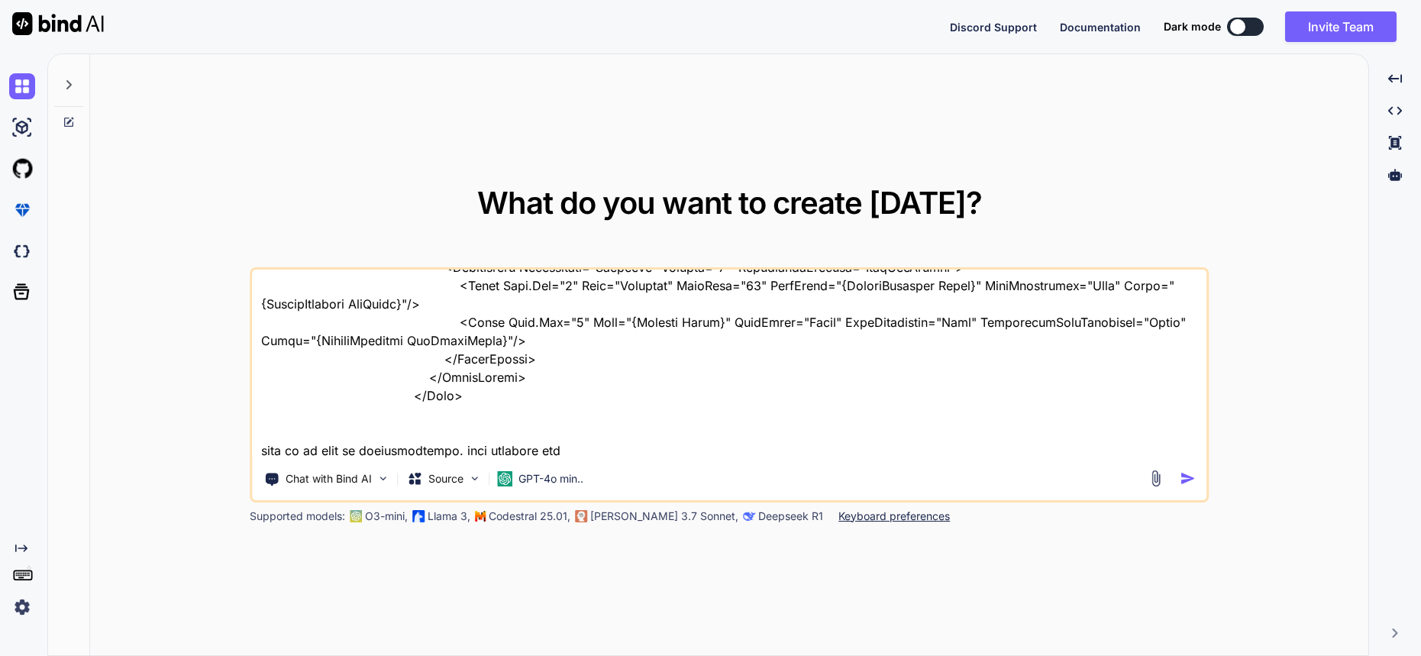
type textarea "x"
type textarea "<Grid Grid.Row="0" ColumnDefinitions="Auto,Auto" ColumnSpacing="10" Padding="5"…"
type textarea "x"
type textarea "<Grid Grid.Row="0" ColumnDefinitions="Auto,Auto" ColumnSpacing="10" Padding="5"…"
type textarea "x"
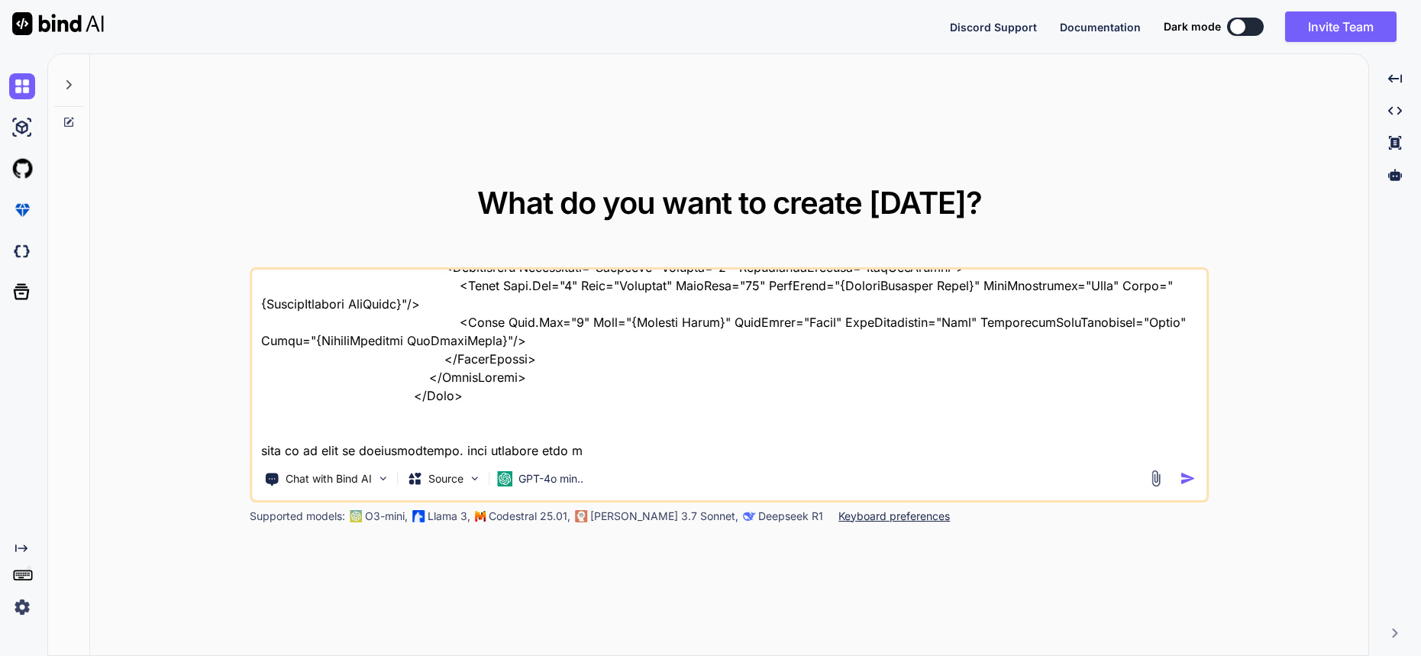
type textarea "<Grid Grid.Row="0" ColumnDefinitions="Auto,Auto" ColumnSpacing="10" Padding="5"…"
type textarea "x"
type textarea "<Grid Grid.Row="0" ColumnDefinitions="Auto,Auto" ColumnSpacing="10" Padding="5"…"
type textarea "x"
type textarea "<Grid Grid.Row="0" ColumnDefinitions="Auto,Auto" ColumnSpacing="10" Padding="5"…"
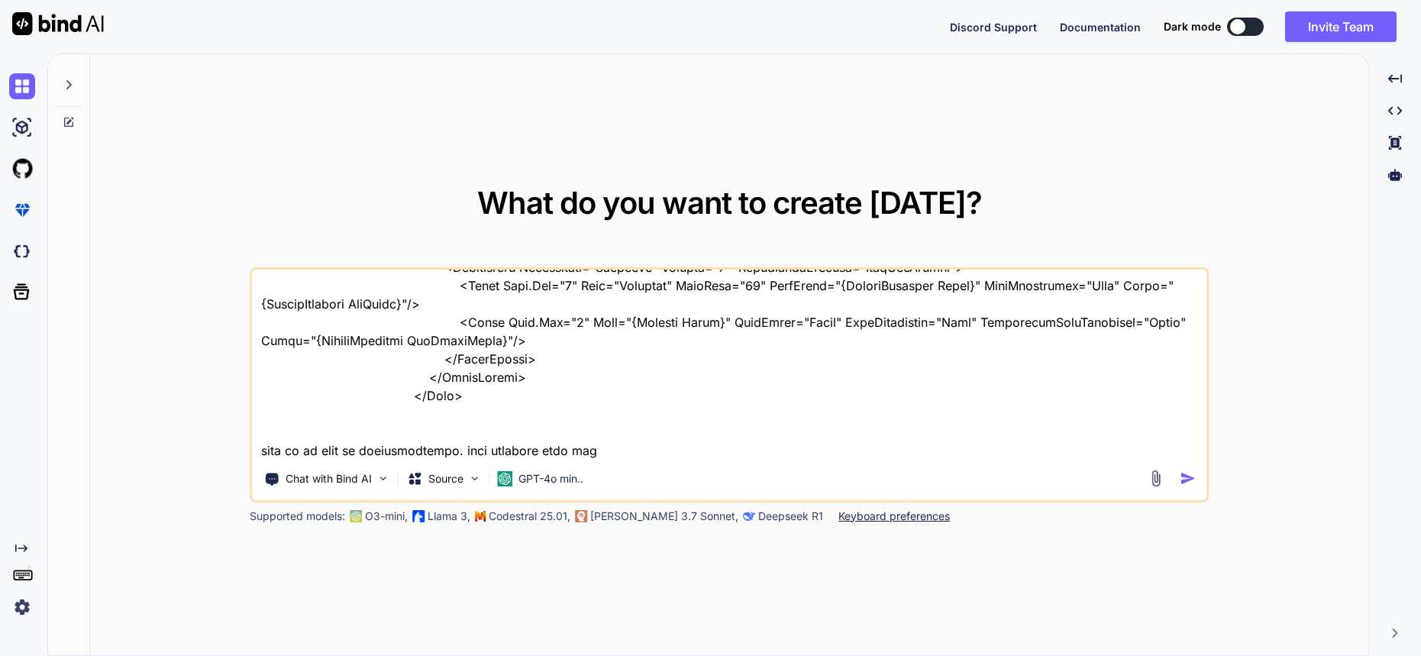
type textarea "x"
type textarea "<Grid Grid.Row="0" ColumnDefinitions="Auto,Auto" ColumnSpacing="10" Padding="5"…"
type textarea "x"
type textarea "<Grid Grid.Row="0" ColumnDefinitions="Auto,Auto" ColumnSpacing="10" Padding="5"…"
type textarea "x"
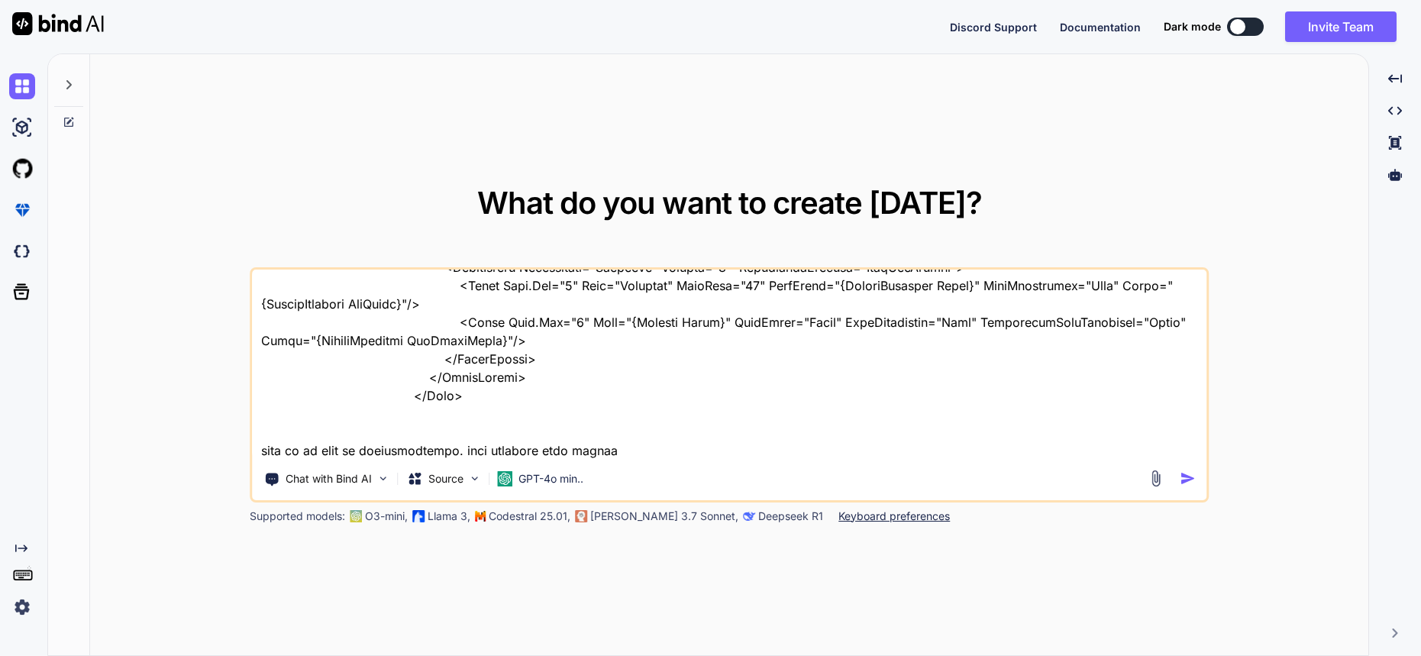
type textarea "<Grid Grid.Row="0" ColumnDefinitions="Auto,Auto" ColumnSpacing="10" Padding="5"…"
type textarea "x"
type textarea "<Grid Grid.Row="0" ColumnDefinitions="Auto,Auto" ColumnSpacing="10" Padding="5"…"
type textarea "x"
type textarea "<Grid Grid.Row="0" ColumnDefinitions="Auto,Auto" ColumnSpacing="10" Padding="5"…"
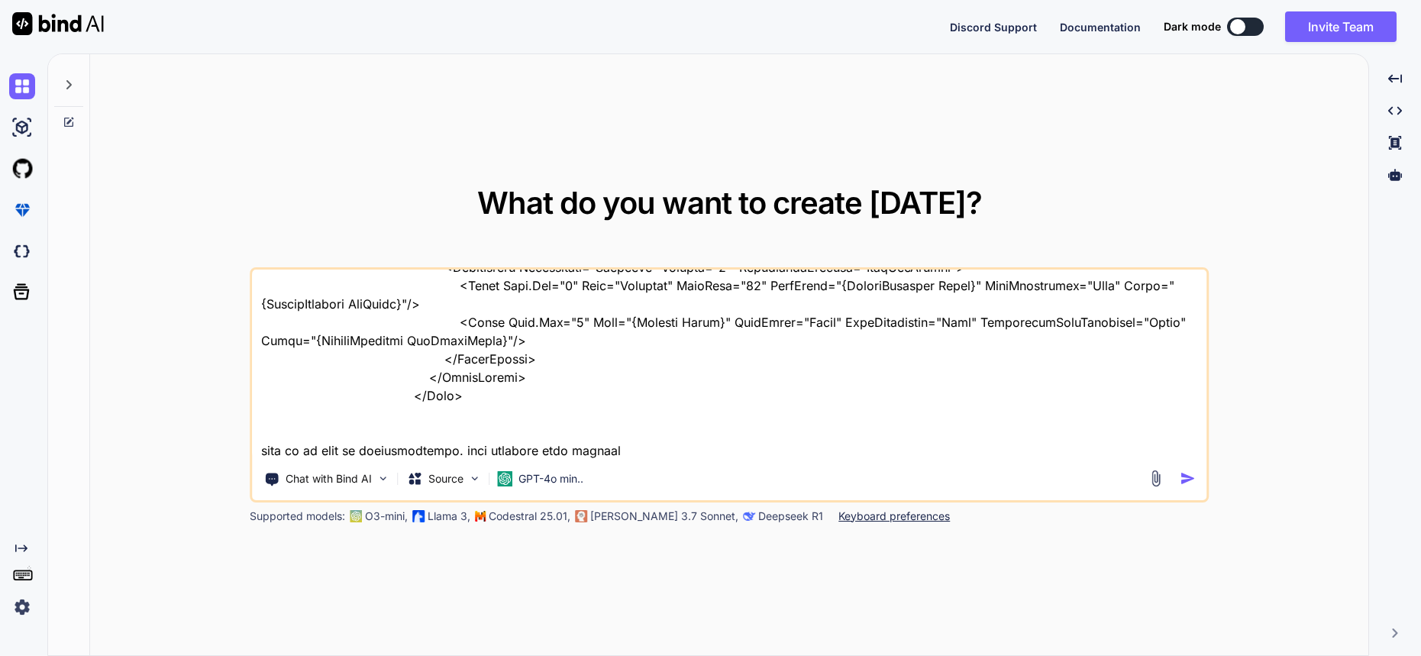
type textarea "x"
type textarea "<Grid Grid.Row="0" ColumnDefinitions="Auto,Auto" ColumnSpacing="10" Padding="5"…"
type textarea "x"
type textarea "<Grid Grid.Row="0" ColumnDefinitions="Auto,Auto" ColumnSpacing="10" Padding="5"…"
type textarea "x"
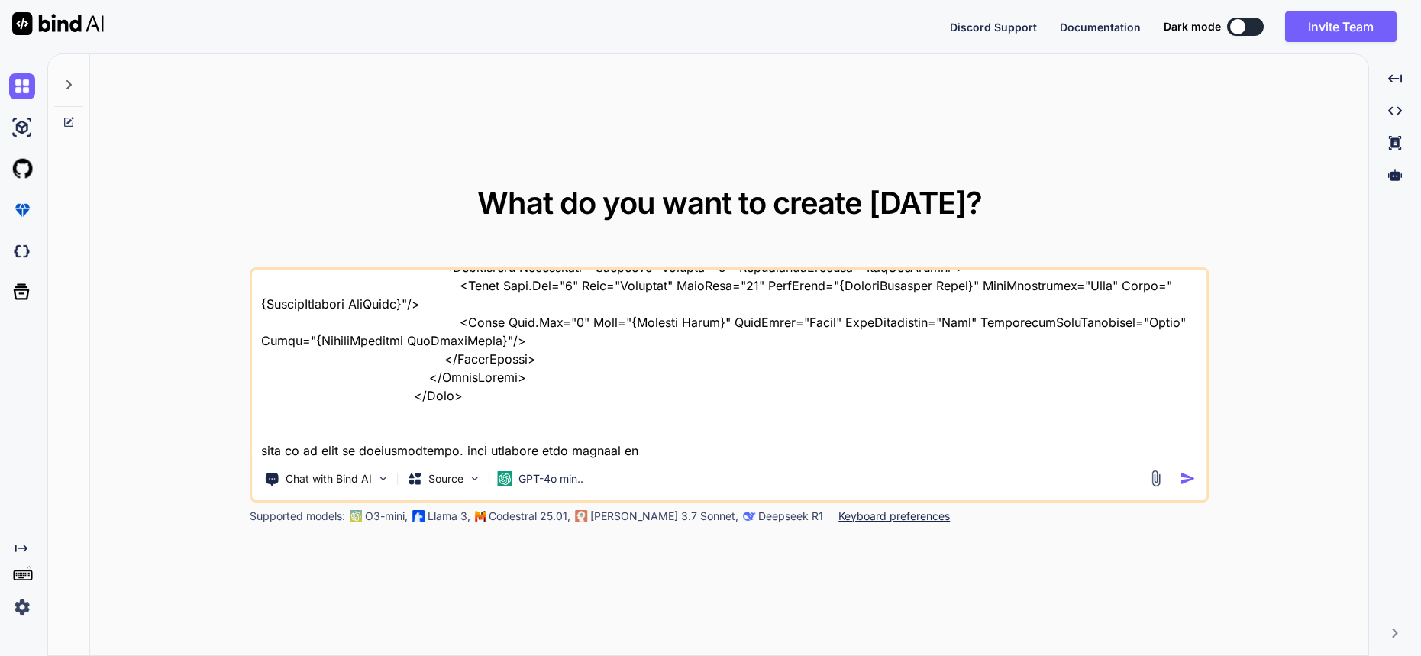
type textarea "<Grid Grid.Row="0" ColumnDefinitions="Auto,Auto" ColumnSpacing="10" Padding="5"…"
type textarea "x"
type textarea "<Grid Grid.Row="0" ColumnDefinitions="Auto,Auto" ColumnSpacing="10" Padding="5"…"
type textarea "x"
type textarea "<Grid Grid.Row="0" ColumnDefinitions="Auto,Auto" ColumnSpacing="10" Padding="5"…"
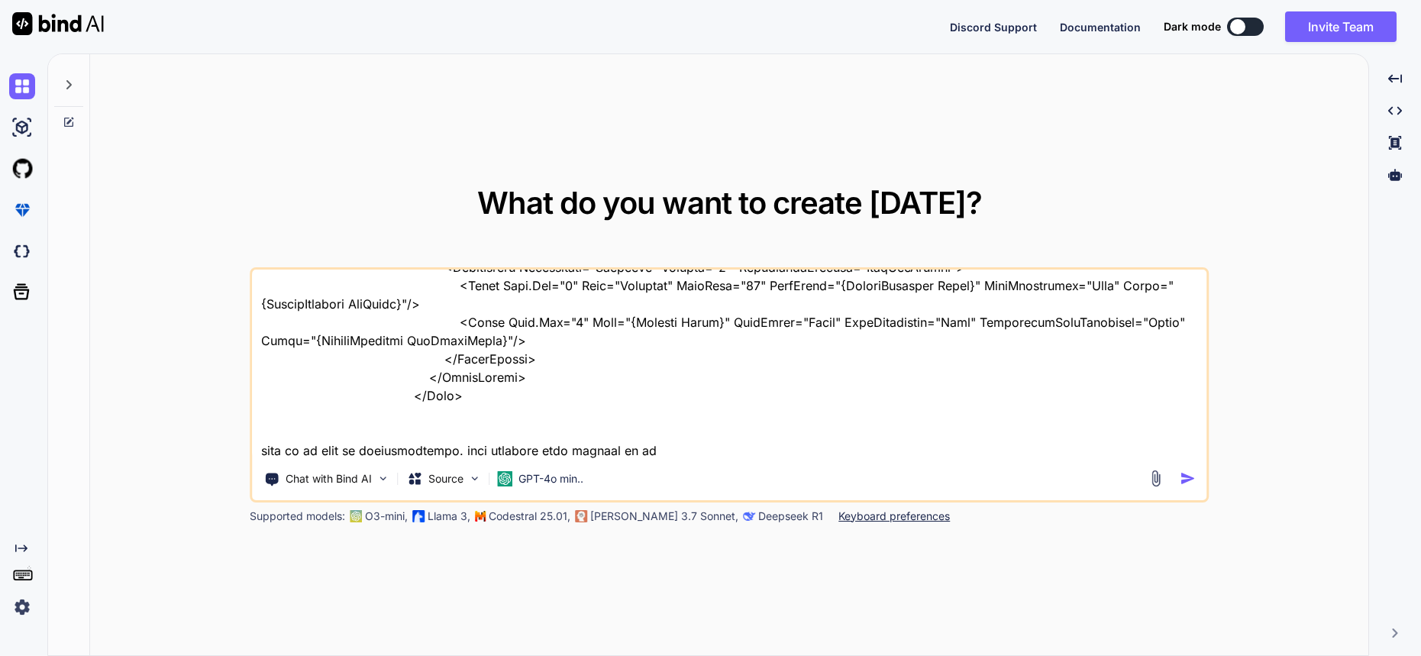
type textarea "x"
type textarea "<Grid Grid.Row="0" ColumnDefinitions="Auto,Auto" ColumnSpacing="10" Padding="5"…"
type textarea "x"
type textarea "<Grid Grid.Row="0" ColumnDefinitions="Auto,Auto" ColumnSpacing="10" Padding="5"…"
type textarea "x"
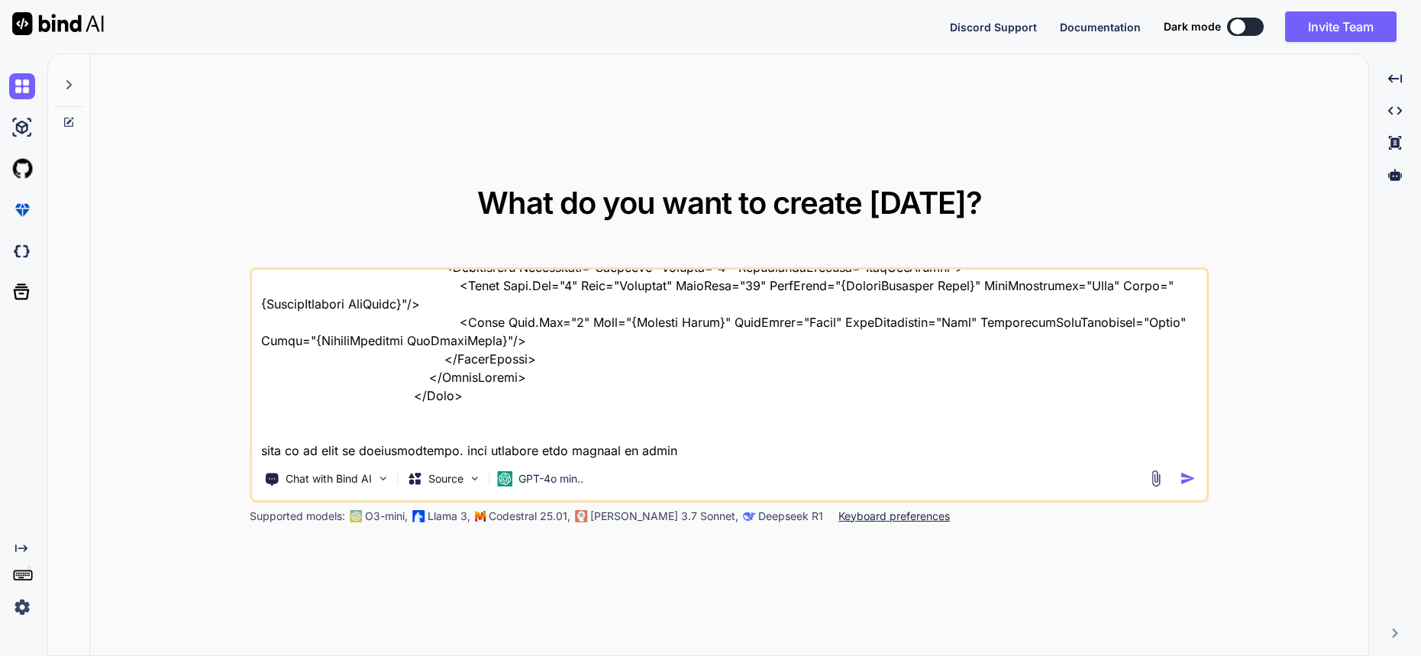
type textarea "<Grid Grid.Row="0" ColumnDefinitions="Auto,Auto" ColumnSpacing="10" Padding="5"…"
type textarea "x"
type textarea "<Grid Grid.Row="0" ColumnDefinitions="Auto,Auto" ColumnSpacing="10" Padding="5"…"
type textarea "x"
type textarea "<Grid Grid.Row="0" ColumnDefinitions="Auto,Auto" ColumnSpacing="10" Padding="5"…"
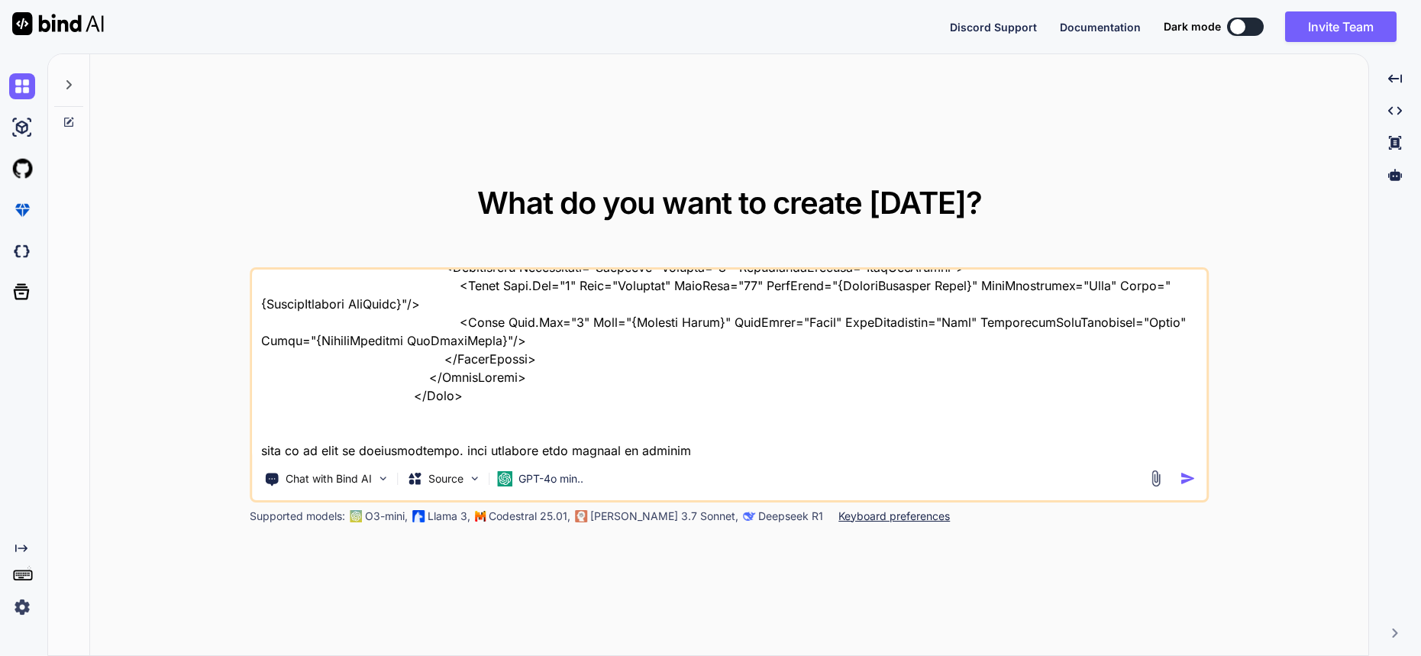
type textarea "x"
type textarea "<Grid Grid.Row="0" ColumnDefinitions="Auto,Auto" ColumnSpacing="10" Padding="5"…"
type textarea "x"
type textarea "<Grid Grid.Row="0" ColumnDefinitions="Auto,Auto" ColumnSpacing="10" Padding="5"…"
type textarea "x"
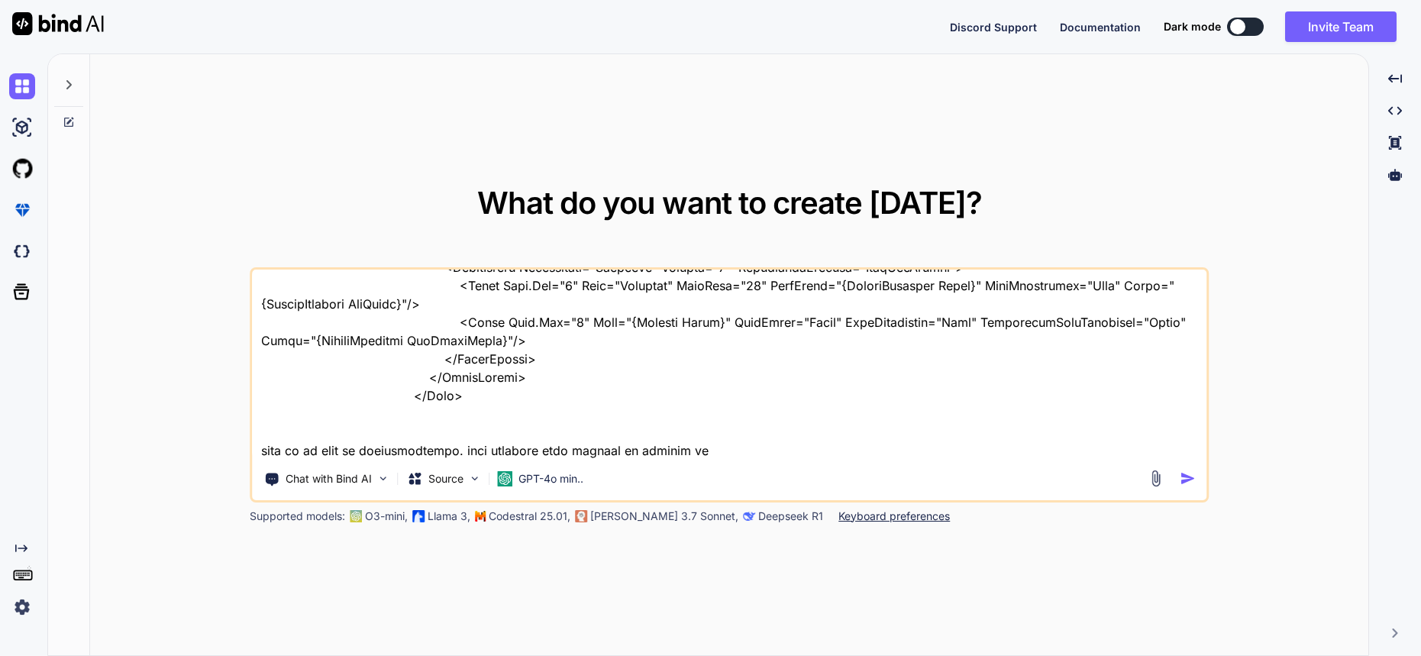
type textarea "<Grid Grid.Row="0" ColumnDefinitions="Auto,Auto" ColumnSpacing="10" Padding="5"…"
type textarea "x"
type textarea "<Grid Grid.Row="0" ColumnDefinitions="Auto,Auto" ColumnSpacing="10" Padding="5"…"
type textarea "x"
type textarea "<Grid Grid.Row="0" ColumnDefinitions="Auto,Auto" ColumnSpacing="10" Padding="5"…"
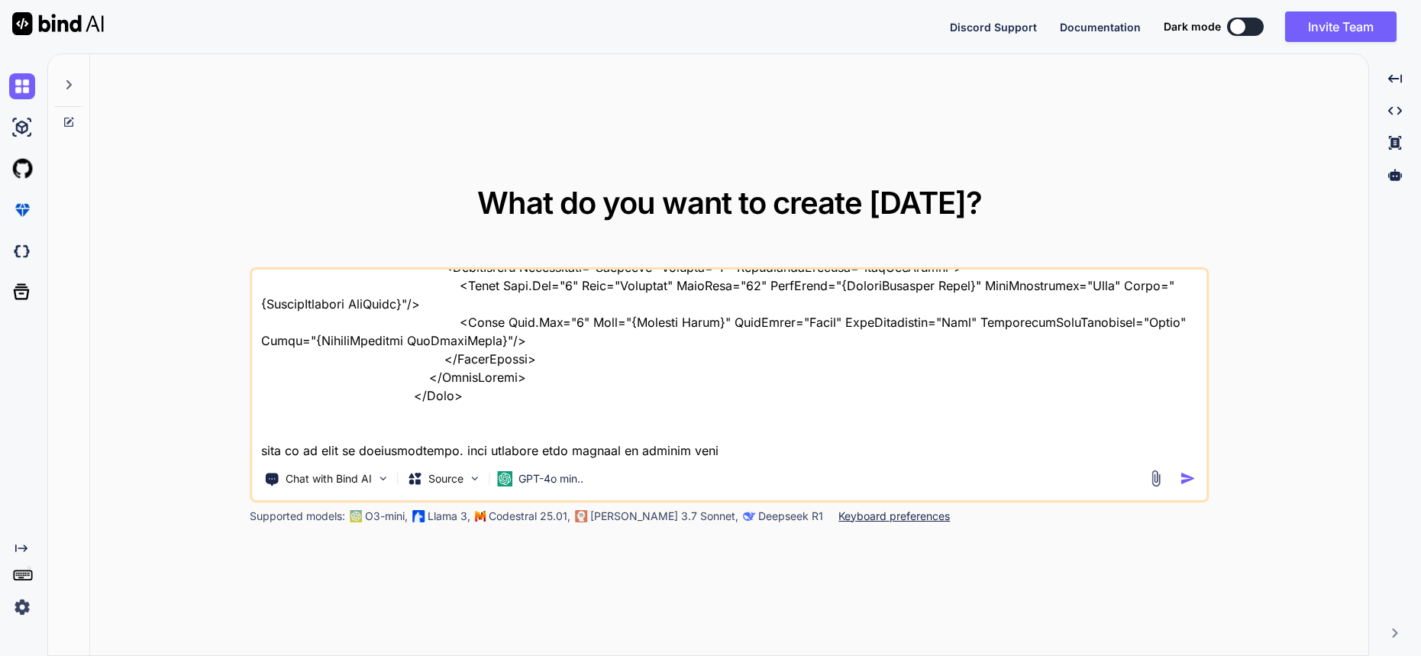
type textarea "x"
type textarea "<Grid Grid.Row="0" ColumnDefinitions="Auto,Auto" ColumnSpacing="10" Padding="5"…"
type textarea "x"
type textarea "<Grid Grid.Row="0" ColumnDefinitions="Auto,Auto" ColumnSpacing="10" Padding="5"…"
type textarea "x"
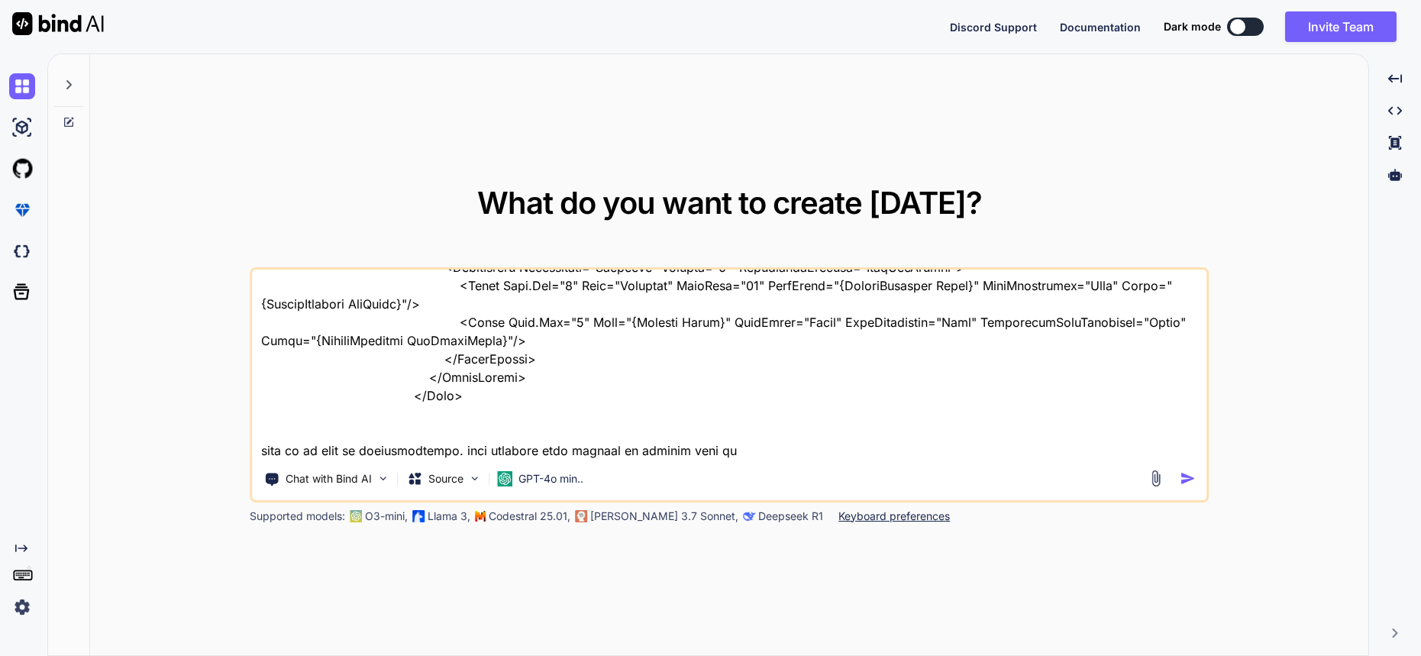
type textarea "<Grid Grid.Row="0" ColumnDefinitions="Auto,Auto" ColumnSpacing="10" Padding="5"…"
type textarea "x"
type textarea "<Grid Grid.Row="0" ColumnDefinitions="Auto,Auto" ColumnSpacing="10" Padding="5"…"
type textarea "x"
type textarea "<Grid Grid.Row="0" ColumnDefinitions="Auto,Auto" ColumnSpacing="10" Padding="5"…"
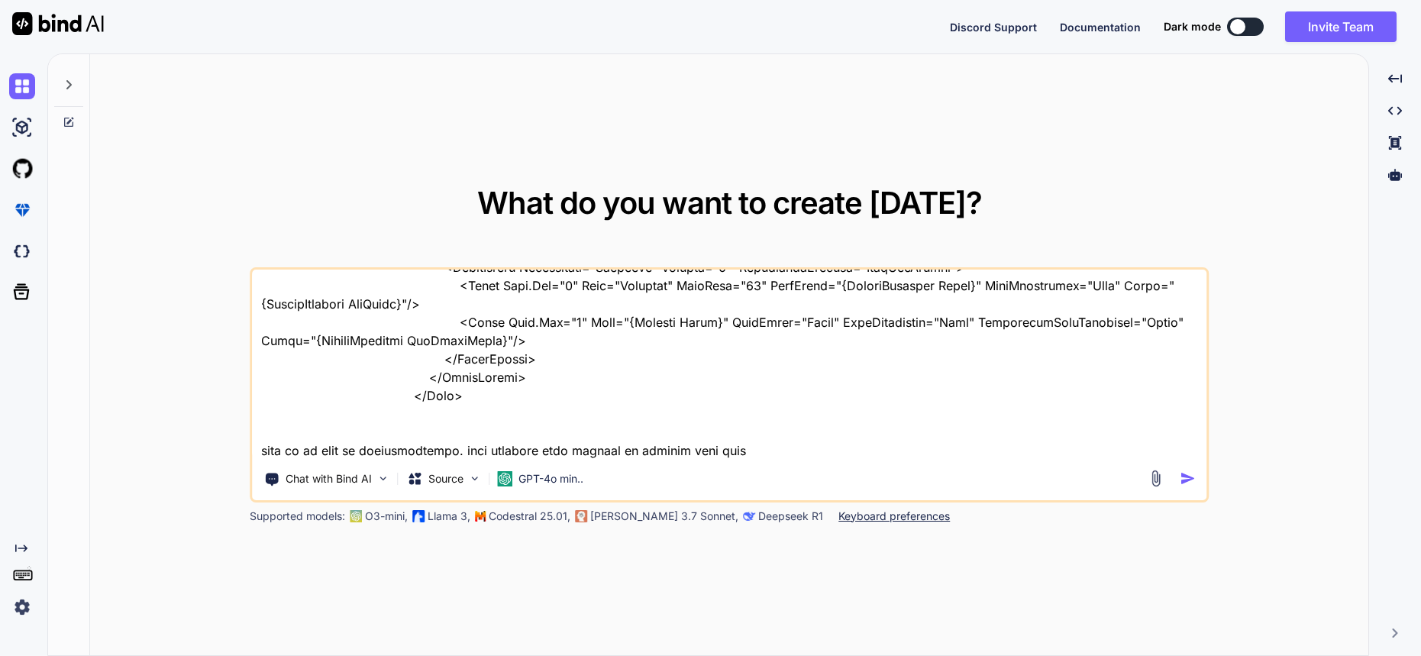
type textarea "x"
type textarea "<Grid Grid.Row="0" ColumnDefinitions="Auto,Auto" ColumnSpacing="10" Padding="5"…"
type textarea "x"
type textarea "<Grid Grid.Row="0" ColumnDefinitions="Auto,Auto" ColumnSpacing="10" Padding="5"…"
type textarea "x"
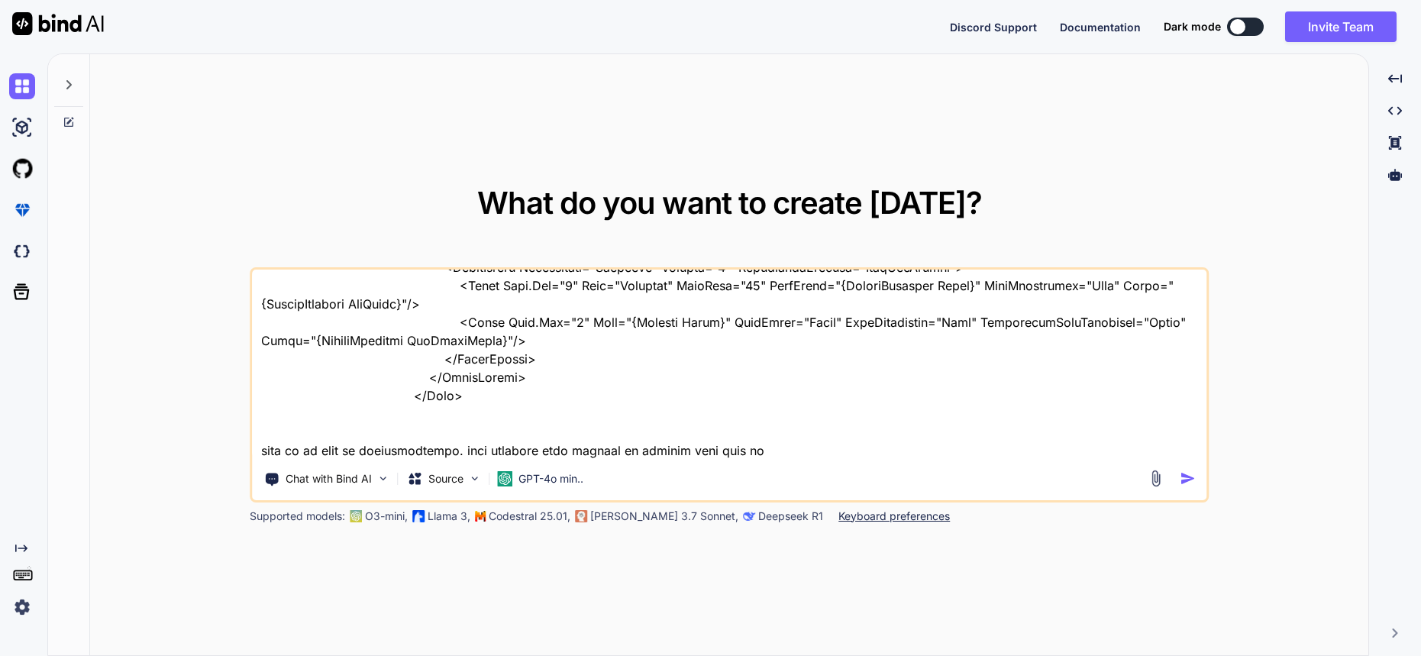
type textarea "<Grid Grid.Row="0" ColumnDefinitions="Auto,Auto" ColumnSpacing="10" Padding="5"…"
type textarea "x"
type textarea "<Grid Grid.Row="0" ColumnDefinitions="Auto,Auto" ColumnSpacing="10" Padding="5"…"
type textarea "x"
type textarea "<Grid Grid.Row="0" ColumnDefinitions="Auto,Auto" ColumnSpacing="10" Padding="5"…"
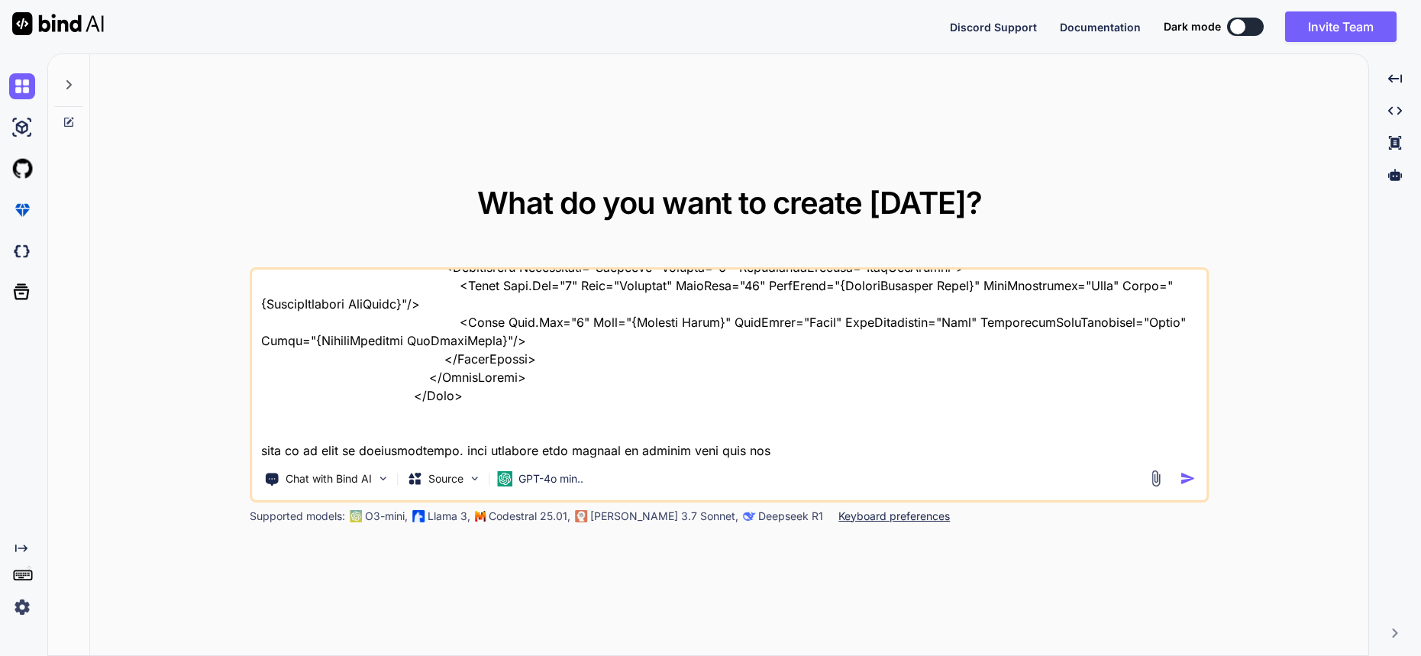
type textarea "x"
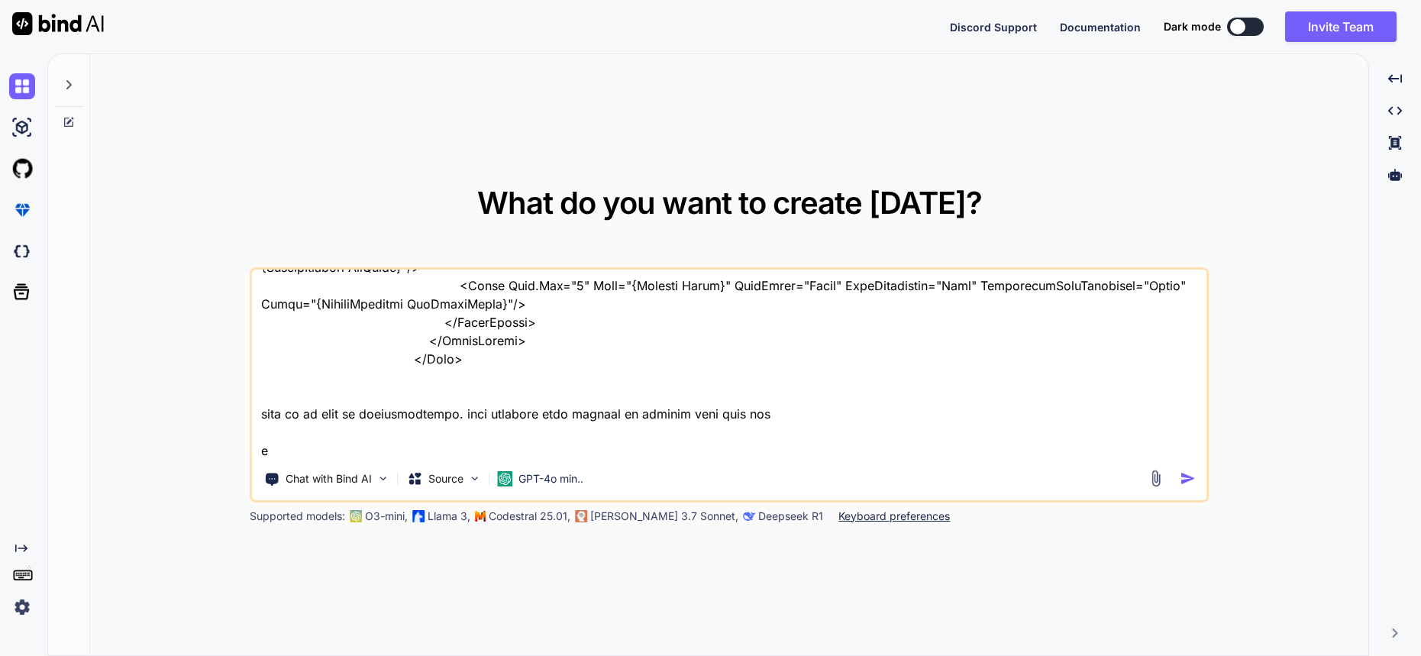
type textarea "<Grid Grid.Row="0" ColumnDefinitions="Auto,Auto" ColumnSpacing="10" Padding="5"…"
type textarea "x"
type textarea "<Grid Grid.Row="0" ColumnDefinitions="Auto,Auto" ColumnSpacing="10" Padding="5"…"
type textarea "x"
type textarea "<Grid Grid.Row="0" ColumnDefinitions="Auto,Auto" ColumnSpacing="10" Padding="5"…"
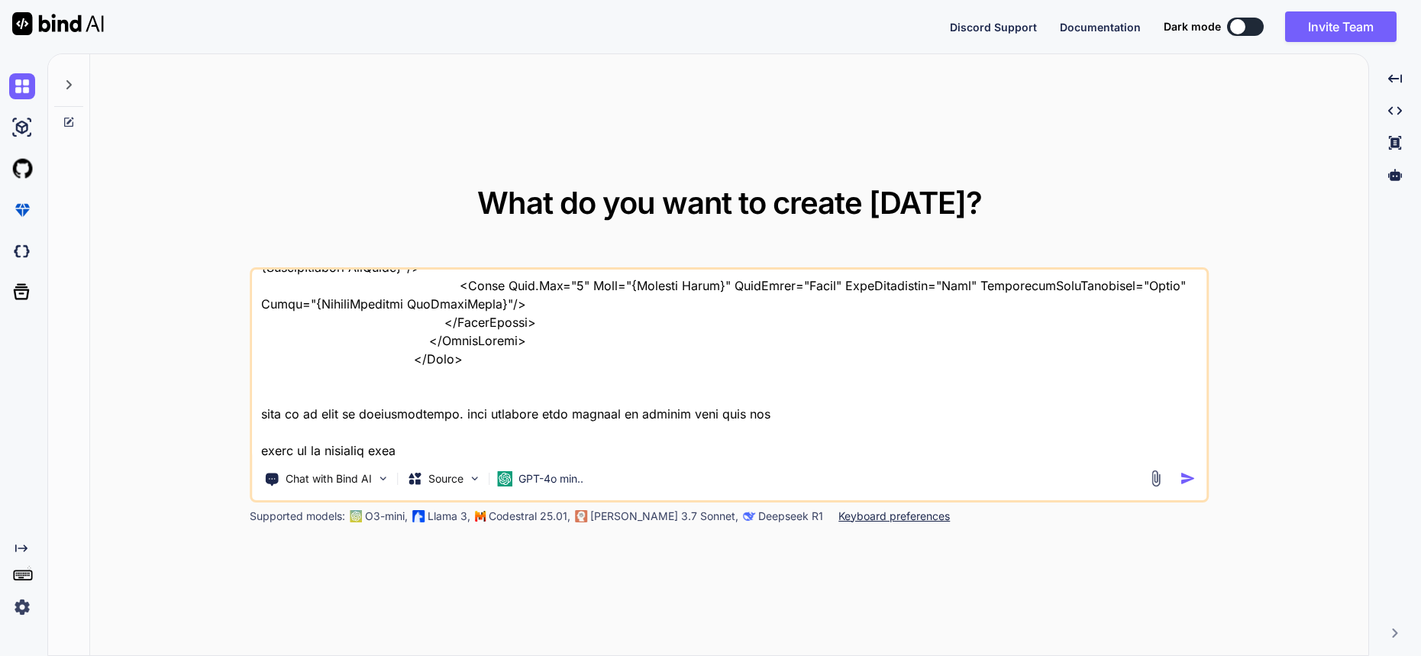
click at [423, 457] on textarea at bounding box center [729, 364] width 955 height 189
paste textarea "<CollectionView Grid.Row="0" EmptyView="{x:Static way:GeneralText.NoRecordFound…"
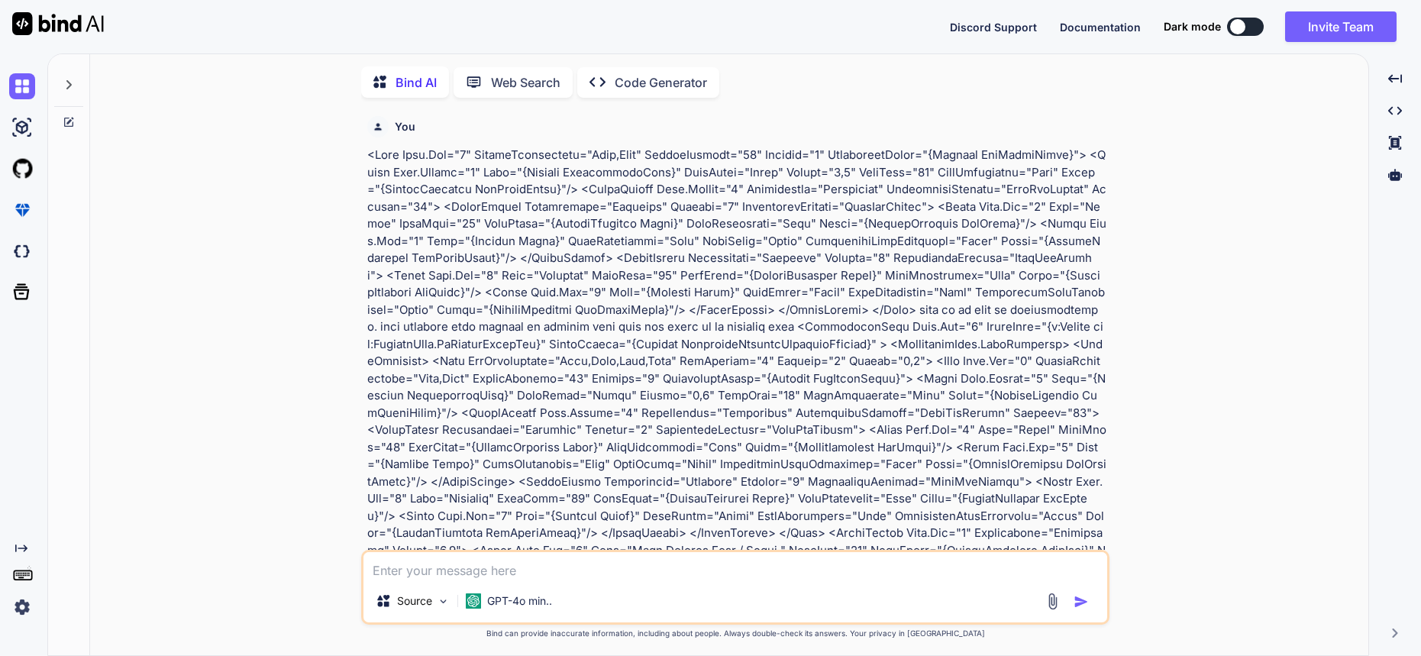
scroll to position [6, 0]
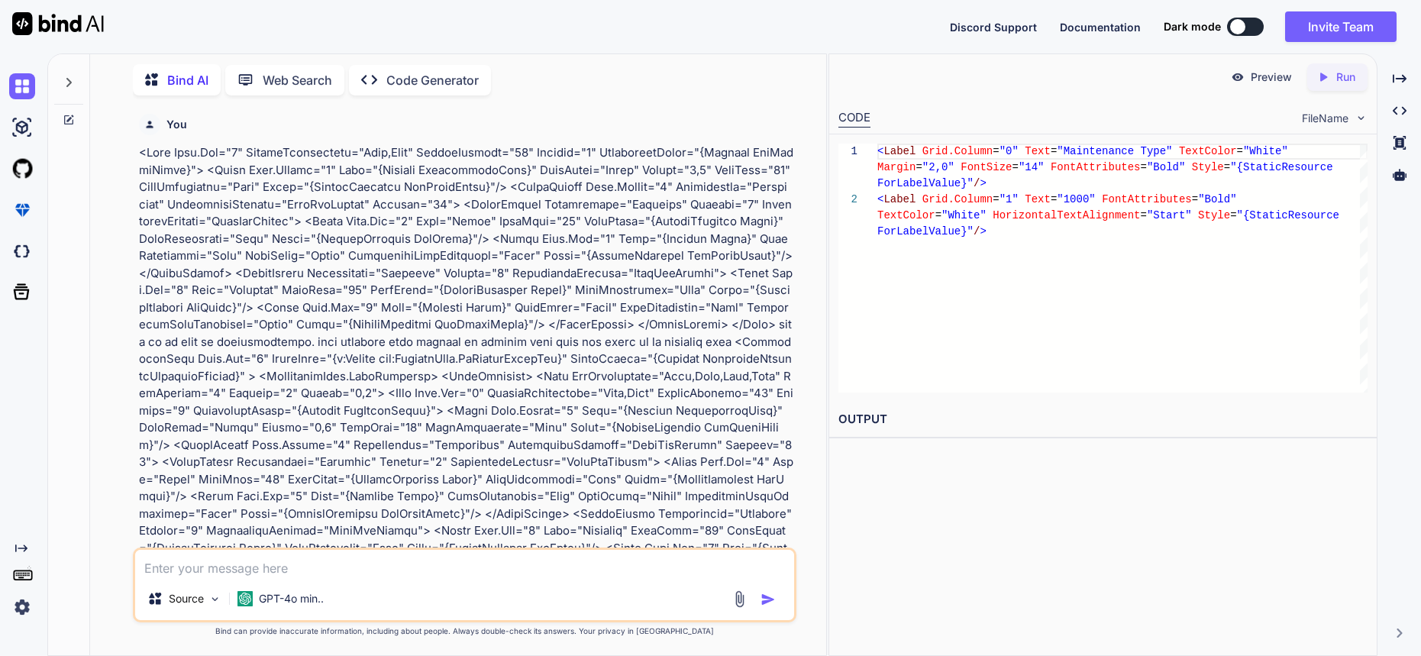
click at [509, 299] on p at bounding box center [466, 505] width 655 height 722
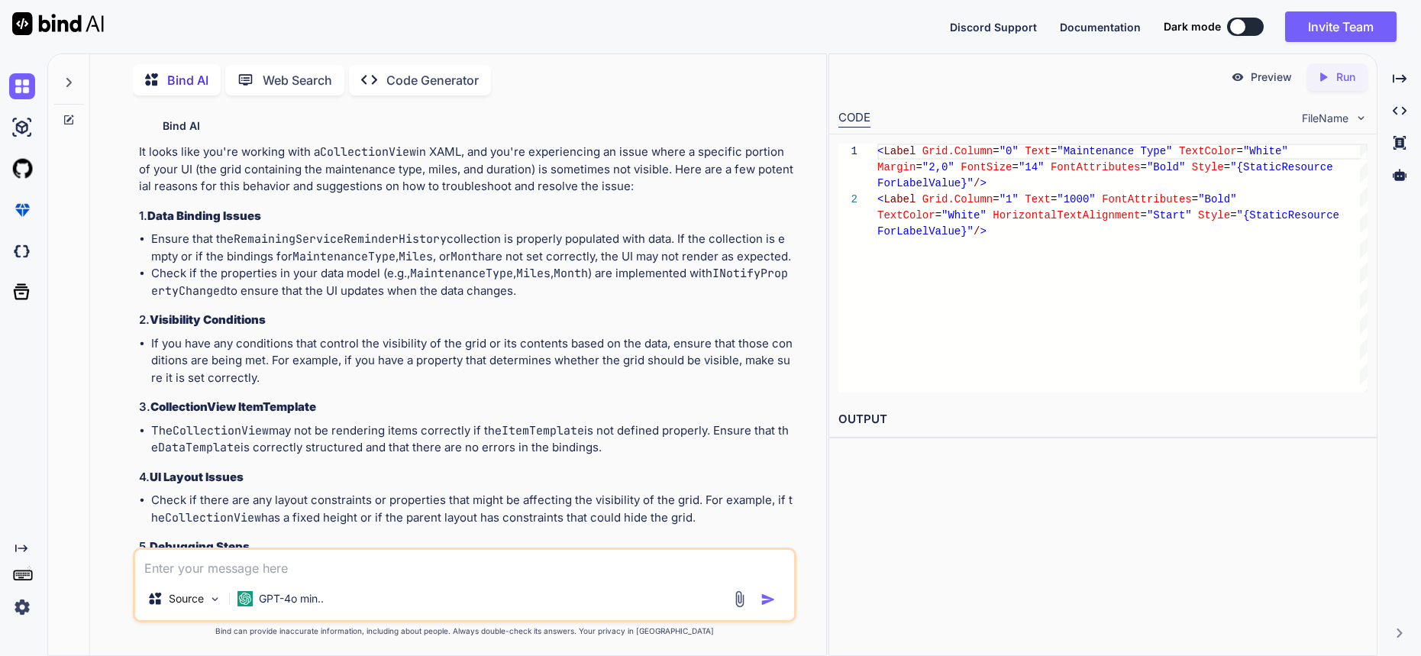
scroll to position [1157, 0]
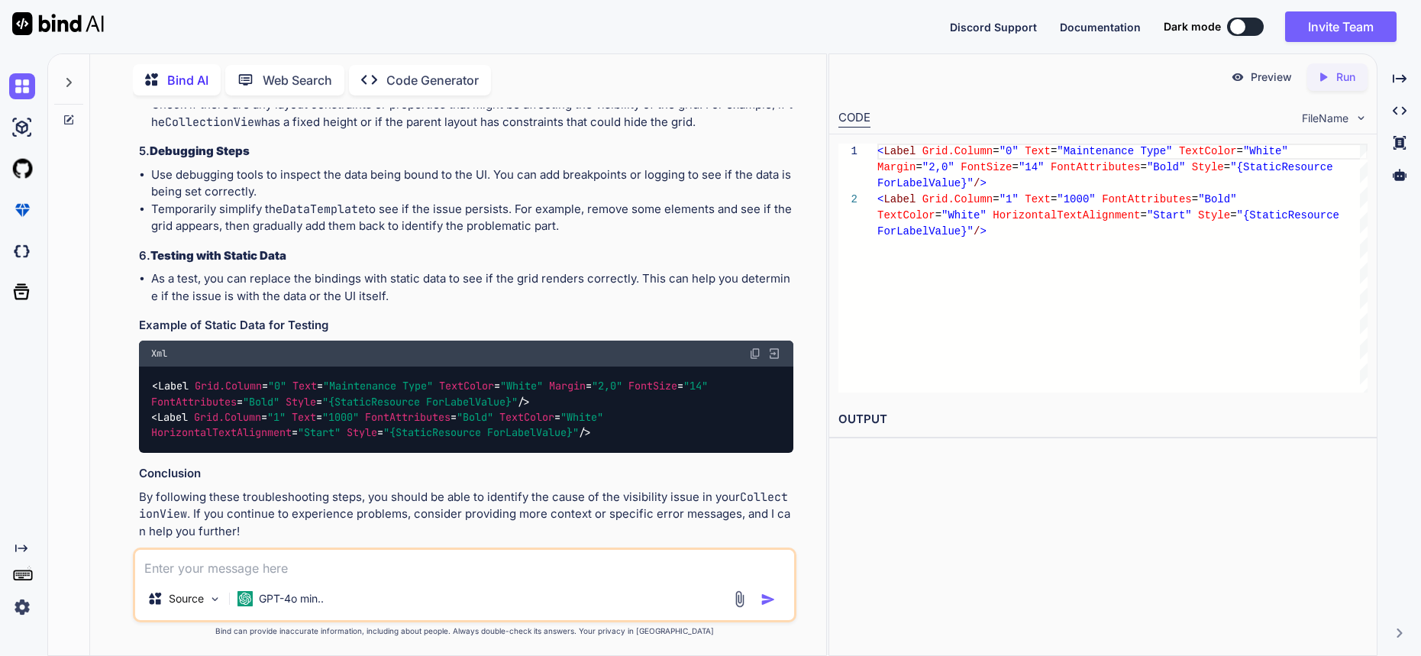
click at [348, 410] on span ""1000"" at bounding box center [340, 417] width 37 height 14
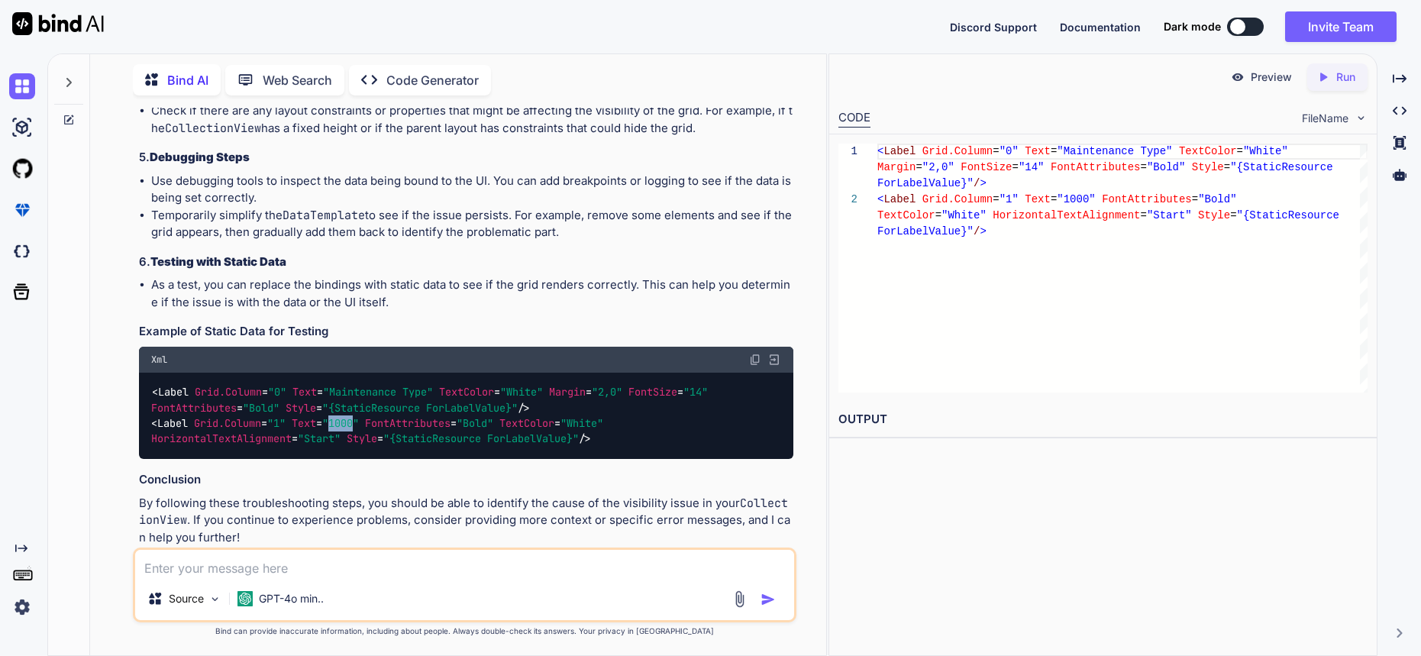
scroll to position [1150, 0]
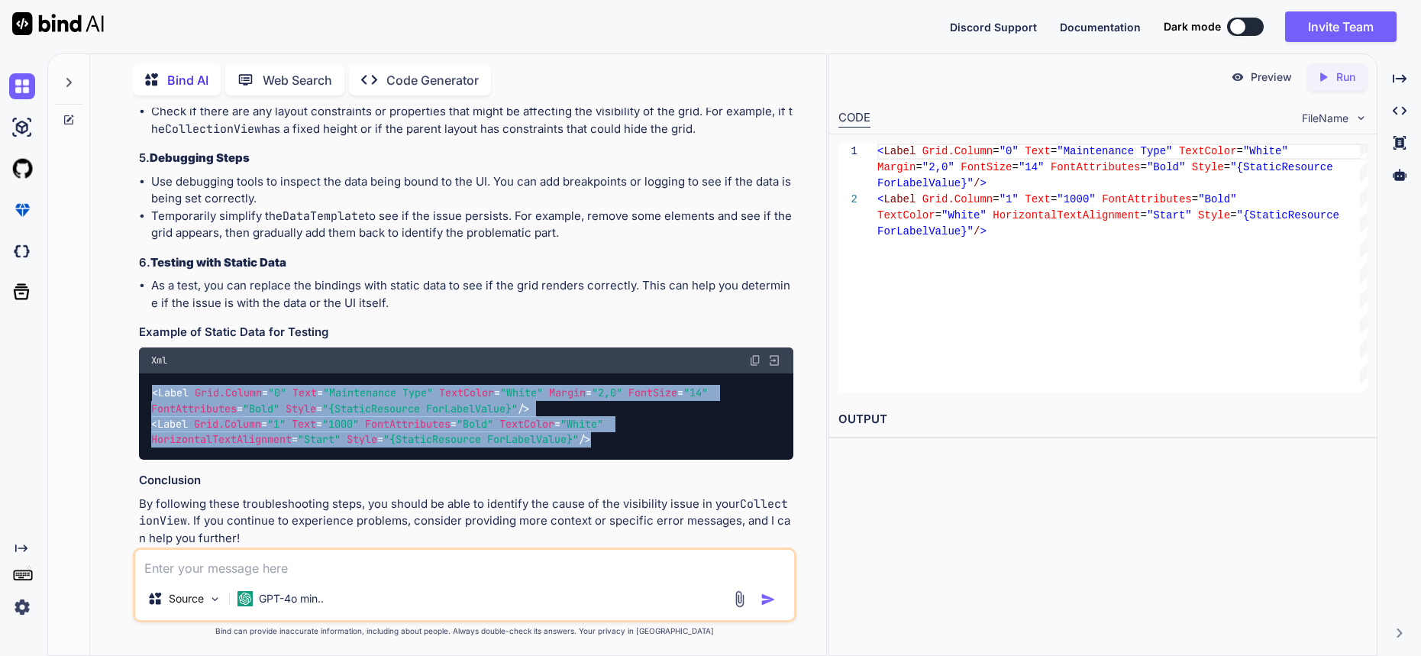
drag, startPoint x: 604, startPoint y: 422, endPoint x: 149, endPoint y: 373, distance: 457.7
click at [149, 373] on div "< Label Grid.Column = "0" Text = "Maintenance Type" TextColor = "White" Margin …" at bounding box center [466, 416] width 655 height 87
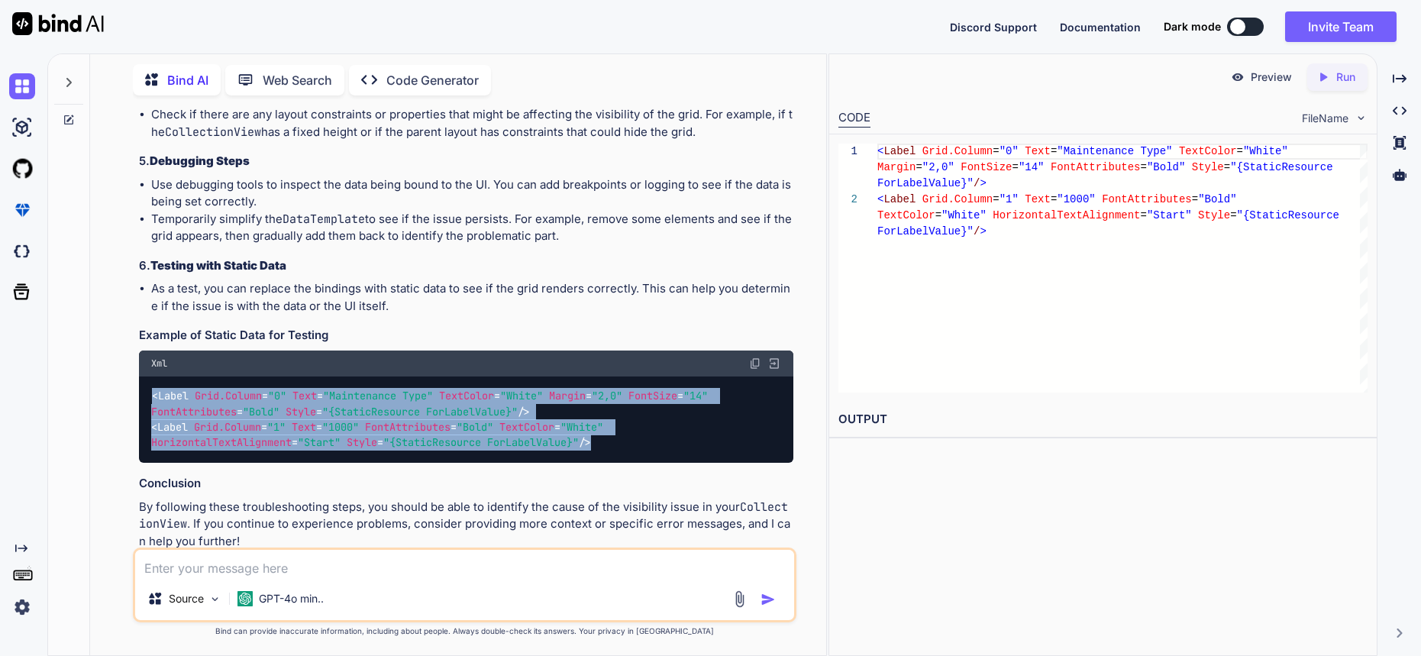
copy code "< Label Grid.Column = "0" Text = "Maintenance Type" TextColor = "White" Margin …"
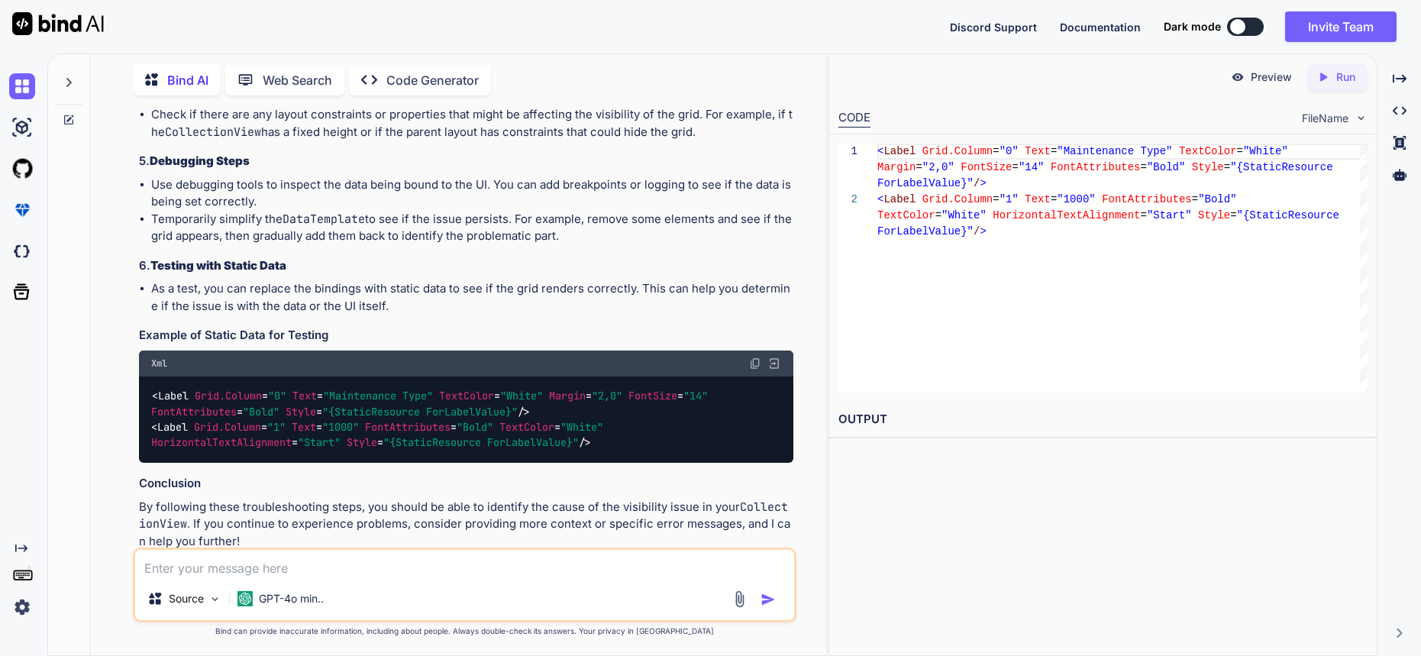
click at [409, 562] on textarea at bounding box center [464, 563] width 659 height 27
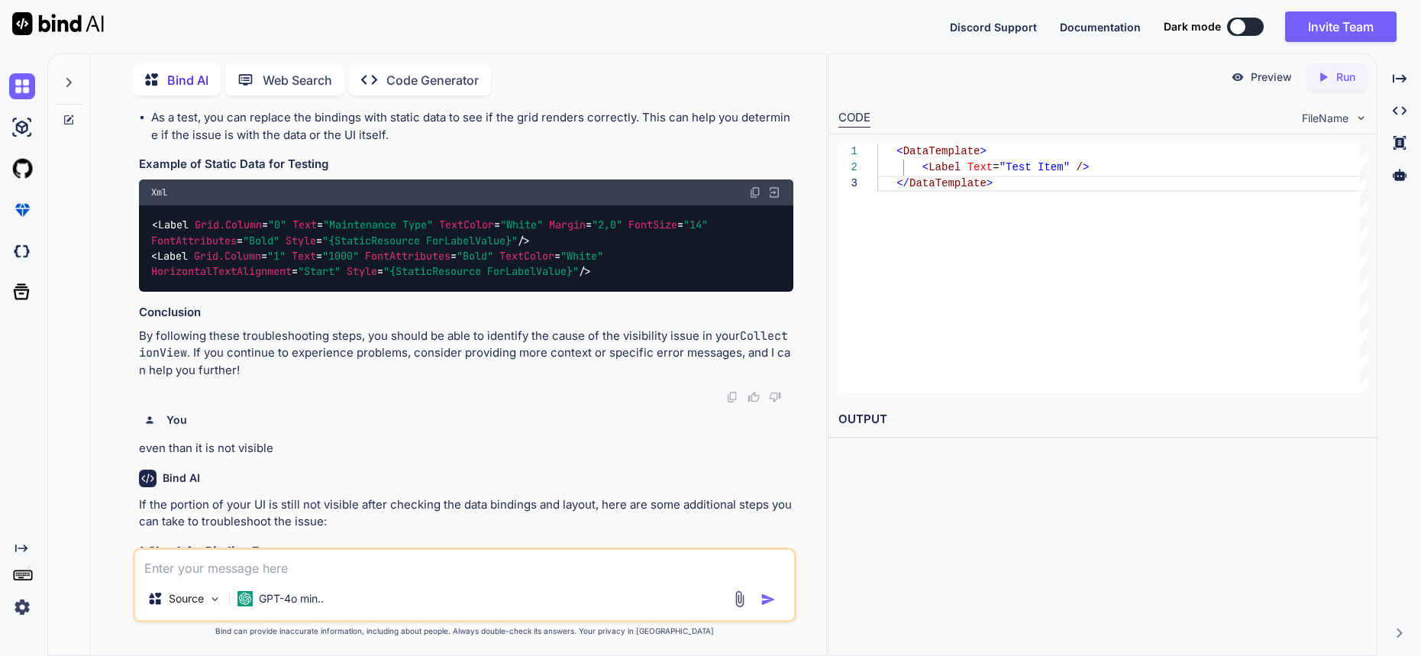
scroll to position [32, 0]
